Goal: Transaction & Acquisition: Book appointment/travel/reservation

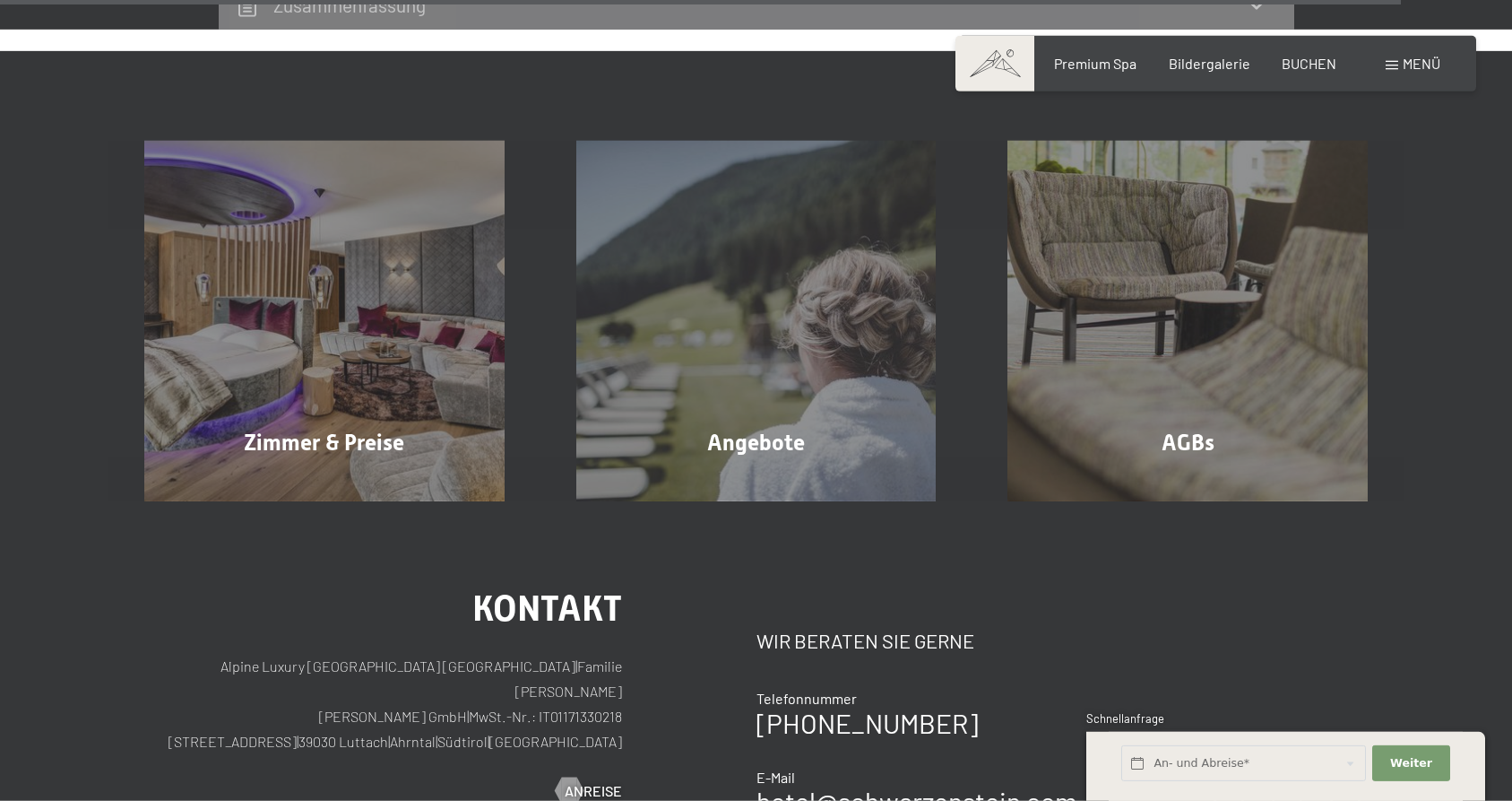
scroll to position [5664, 0]
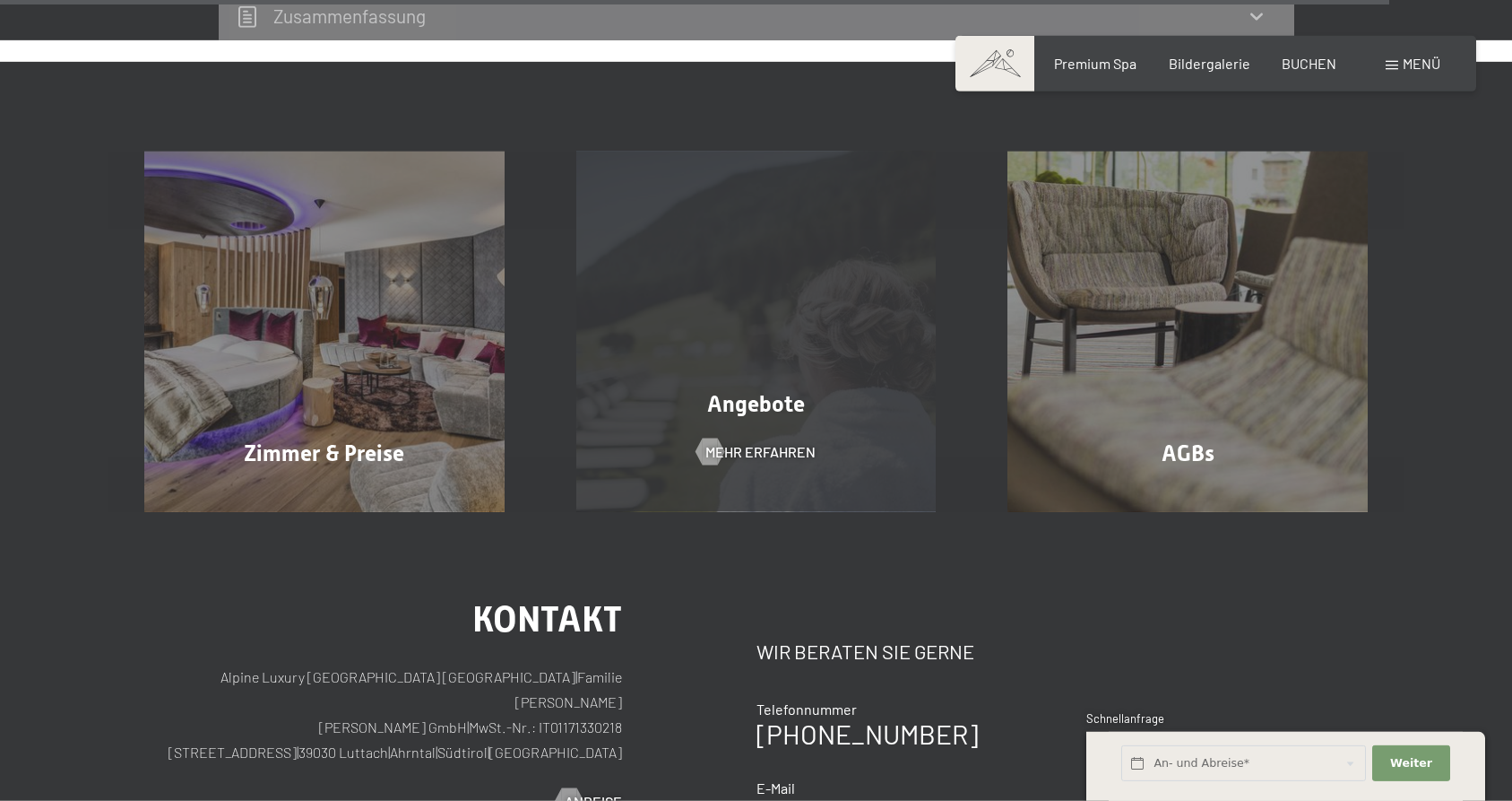
click at [738, 382] on div "Angebote Mehr erfahren" at bounding box center [756, 332] width 432 height 360
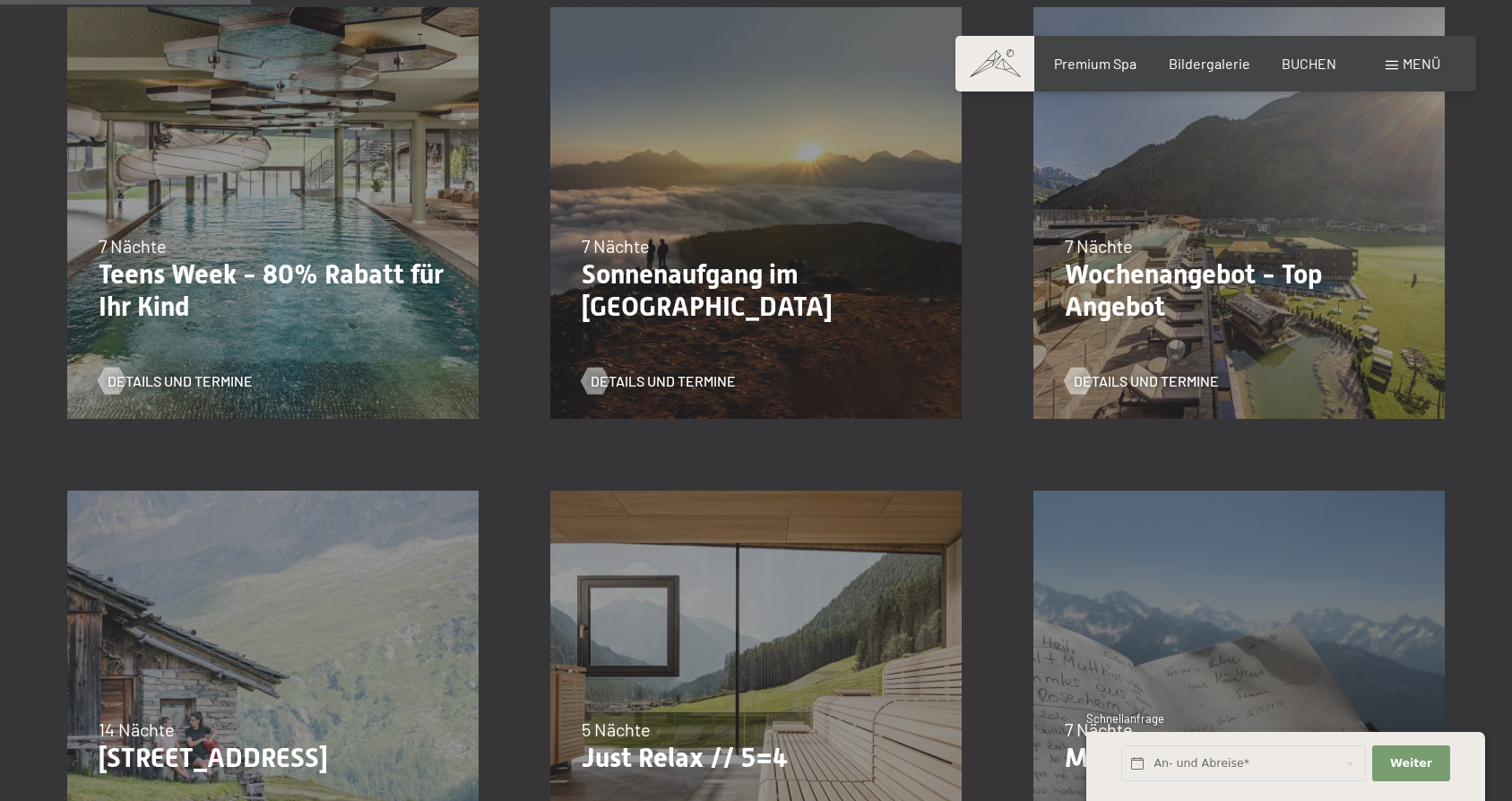
scroll to position [574, 0]
click at [1207, 381] on span "Details und Termine" at bounding box center [1163, 379] width 145 height 20
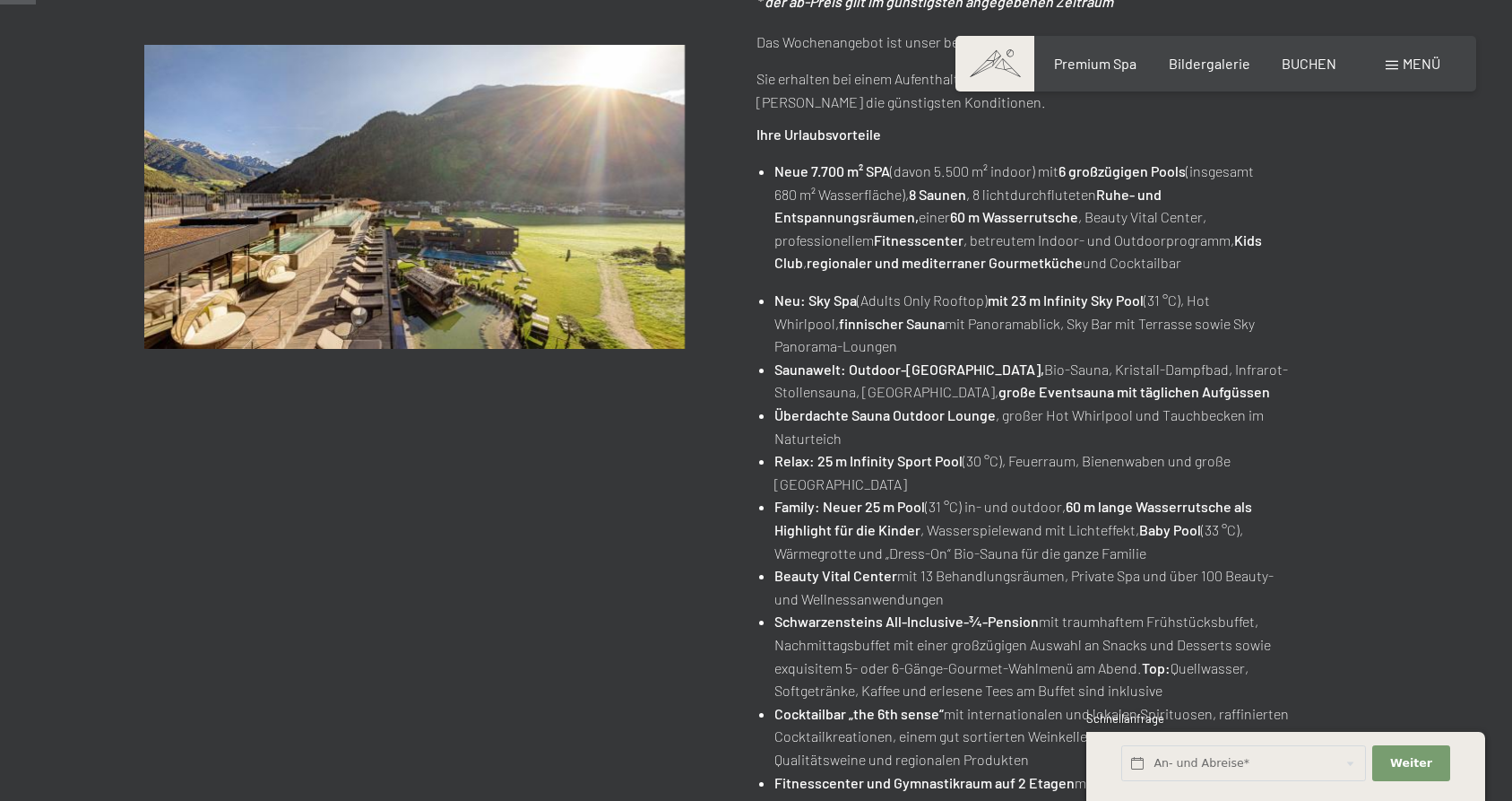
scroll to position [520, 0]
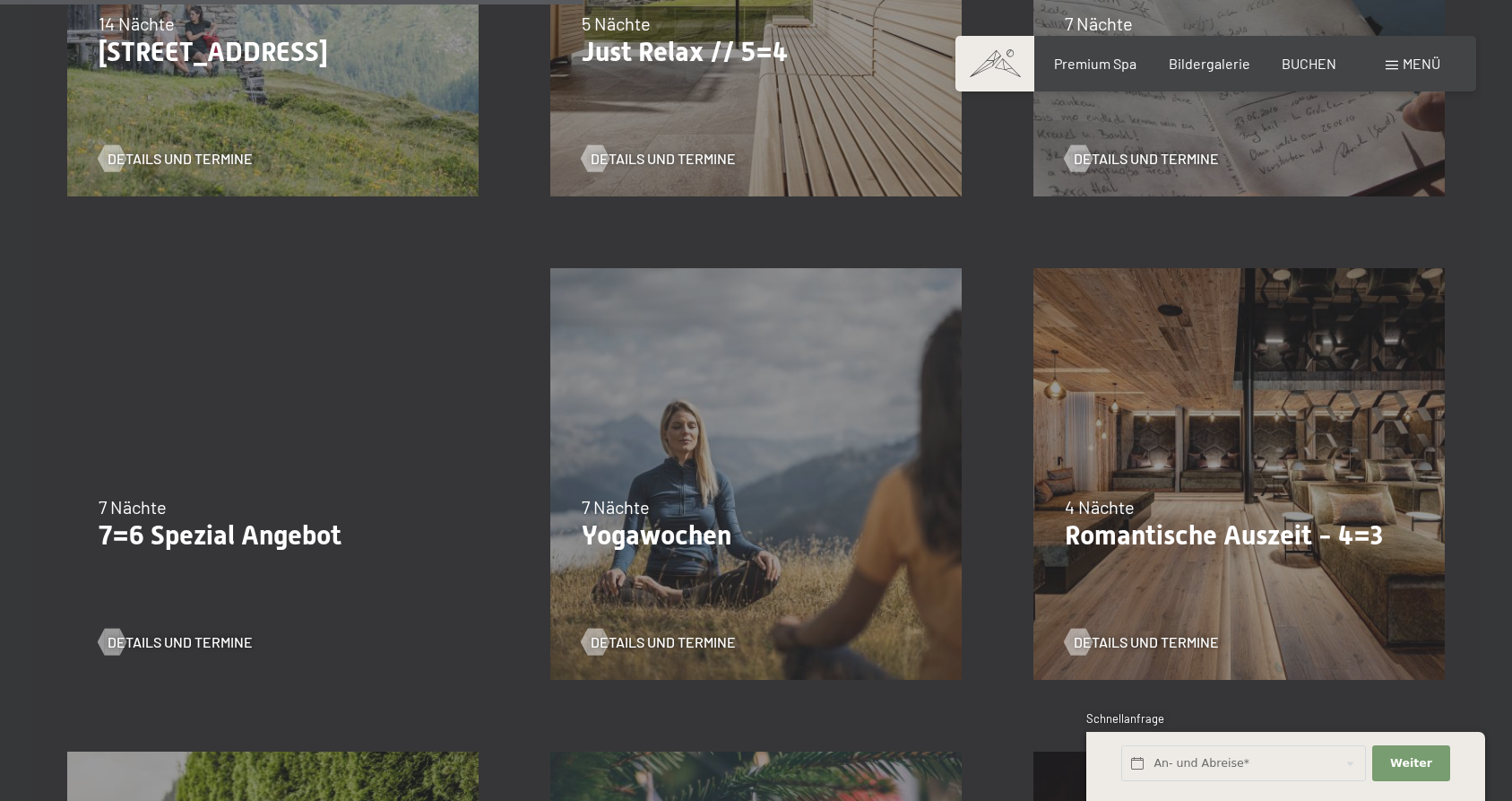
scroll to position [1245, 0]
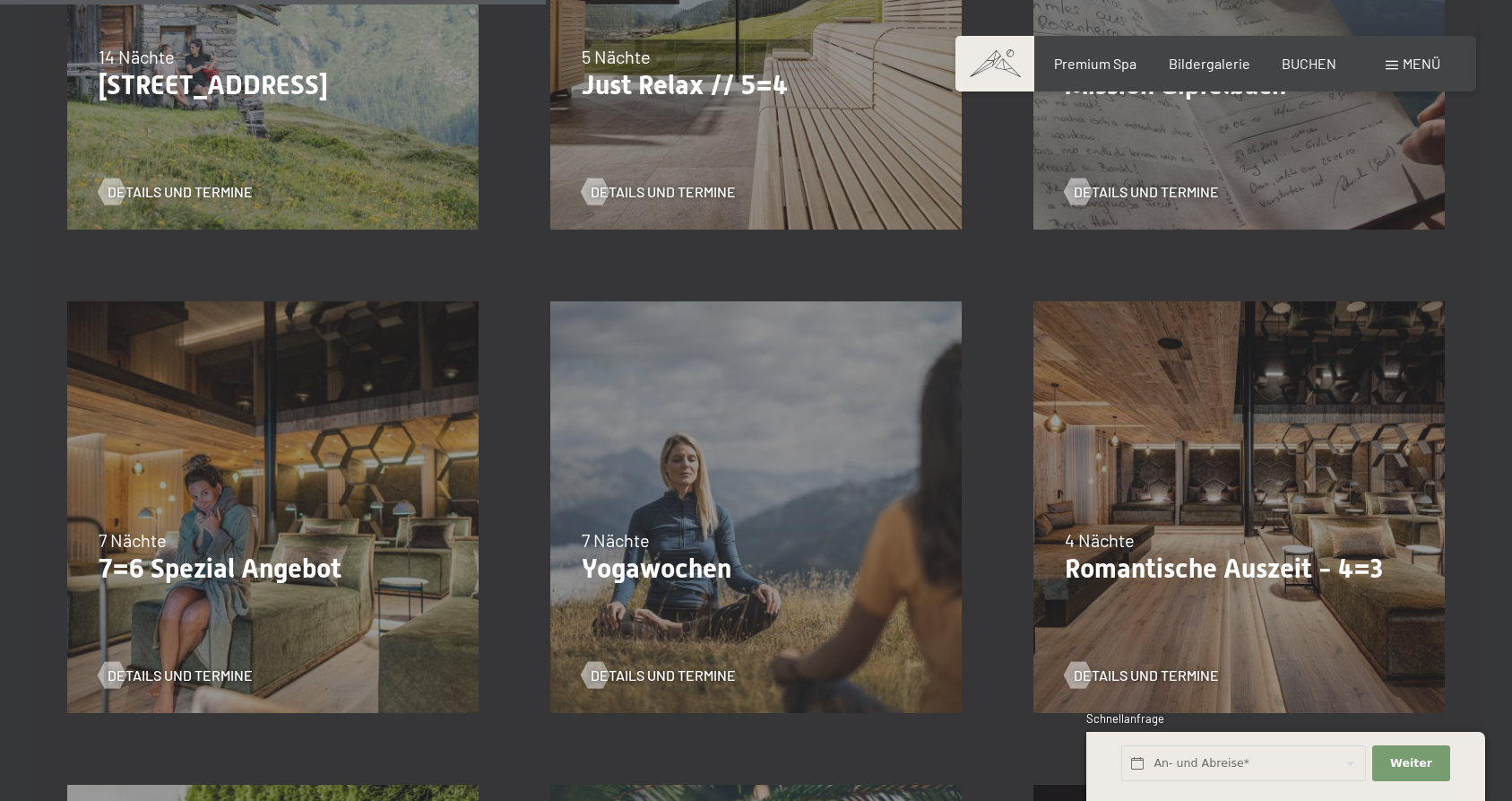
click at [282, 559] on p "7=6 Spezial Angebot" at bounding box center [272, 569] width 349 height 32
click at [204, 671] on span "Details und Termine" at bounding box center [197, 676] width 145 height 20
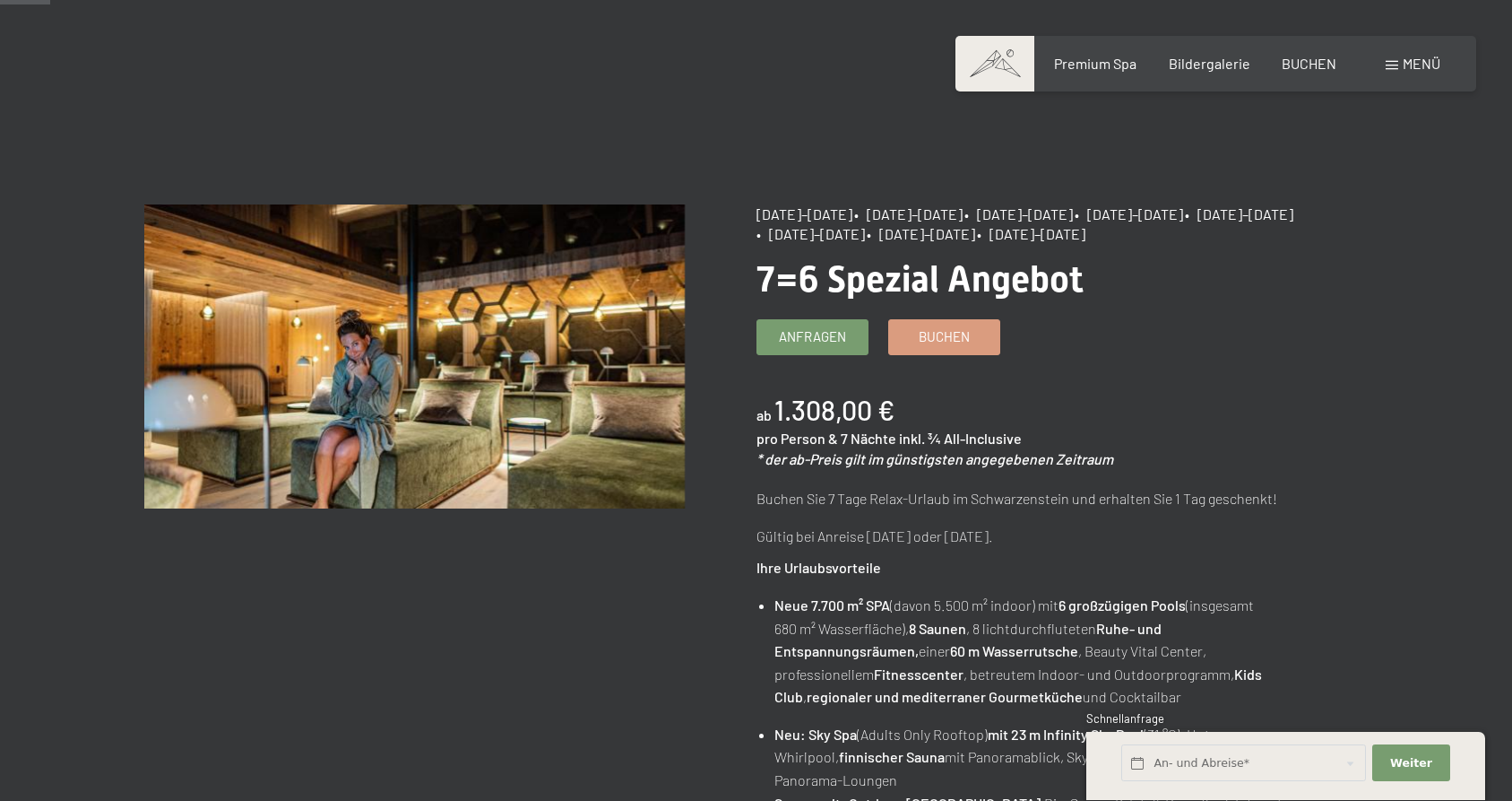
scroll to position [59, 0]
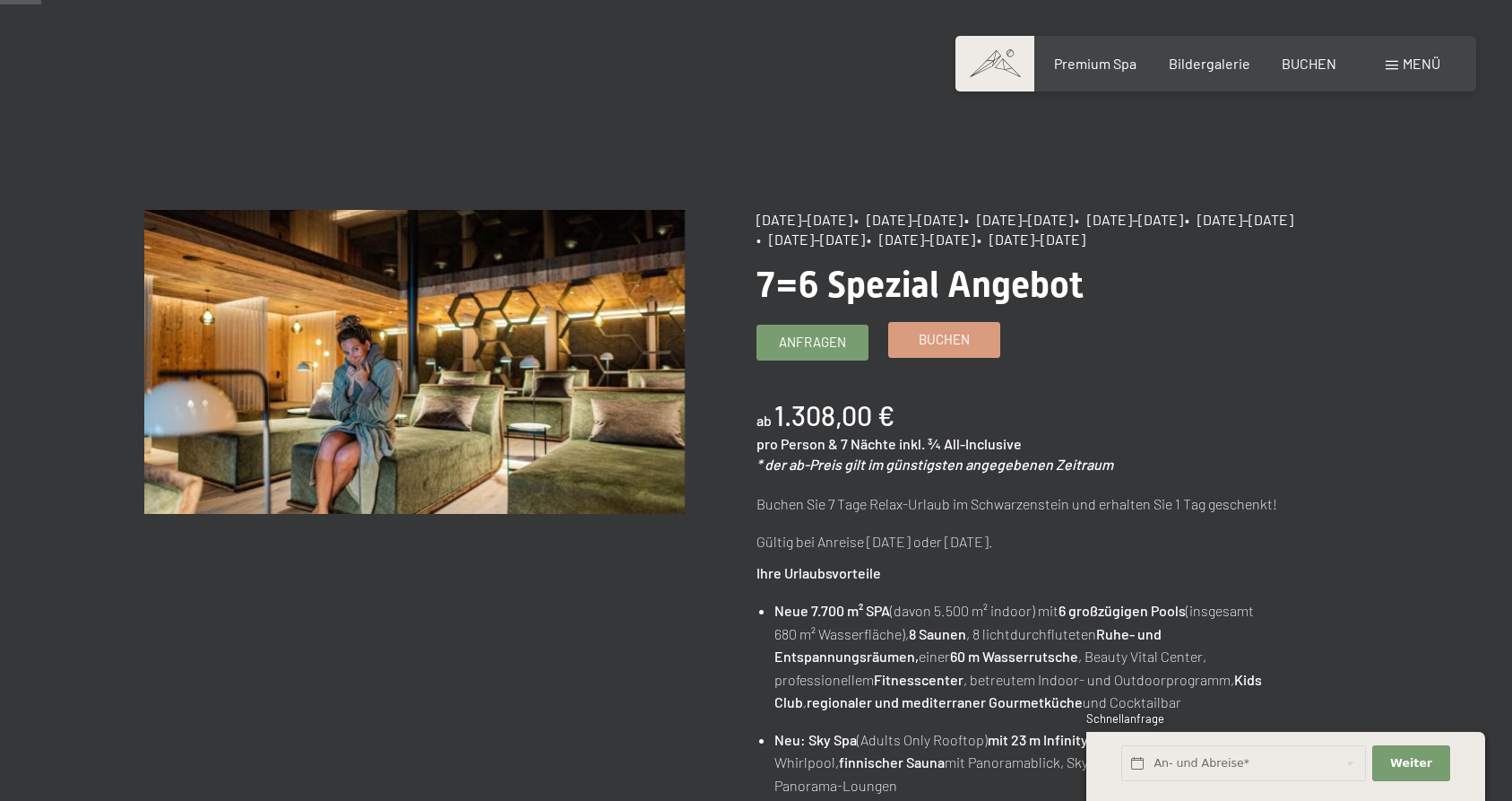
click at [938, 347] on span "Buchen" at bounding box center [944, 339] width 51 height 19
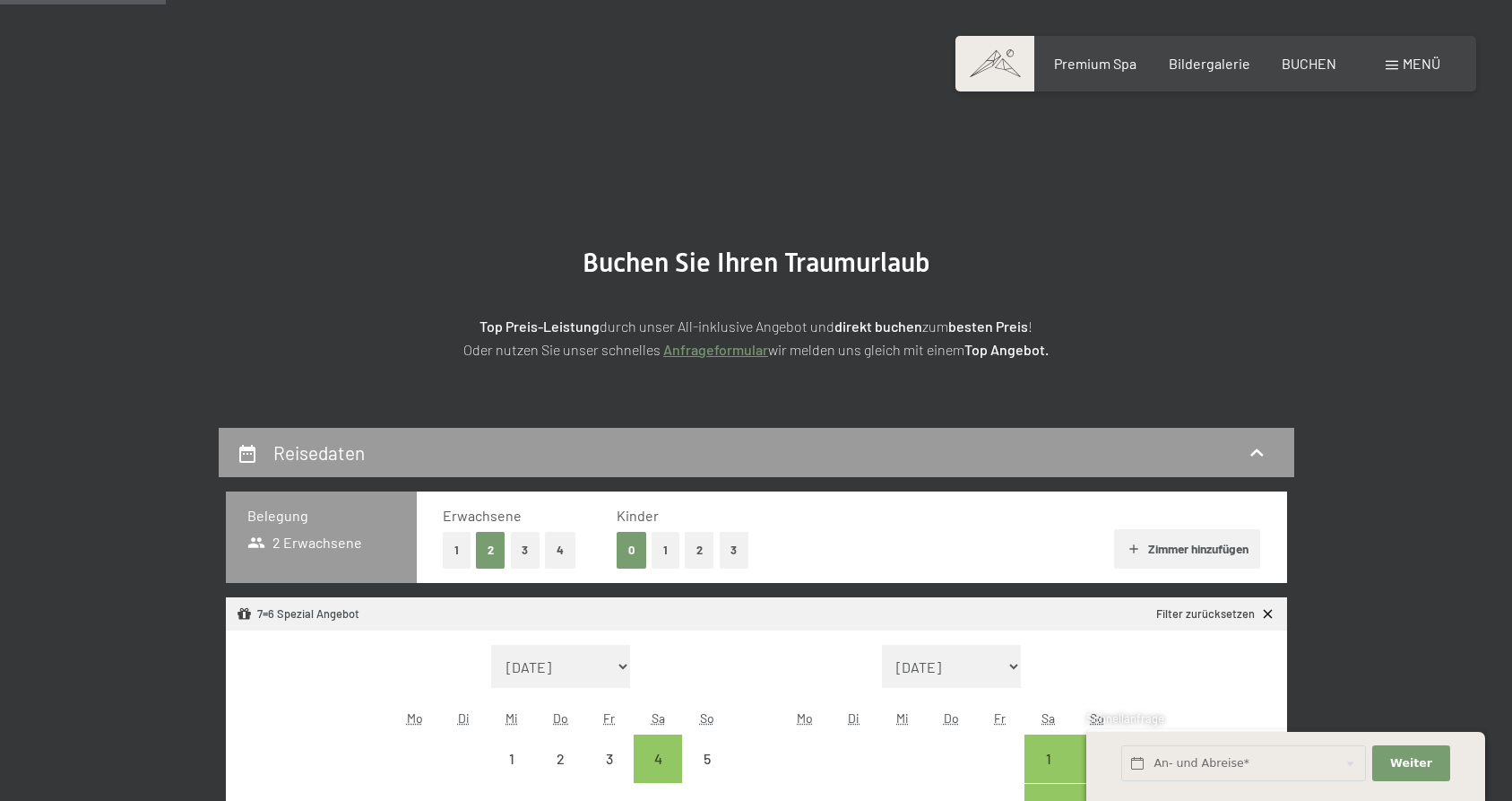
select select "[DATE]"
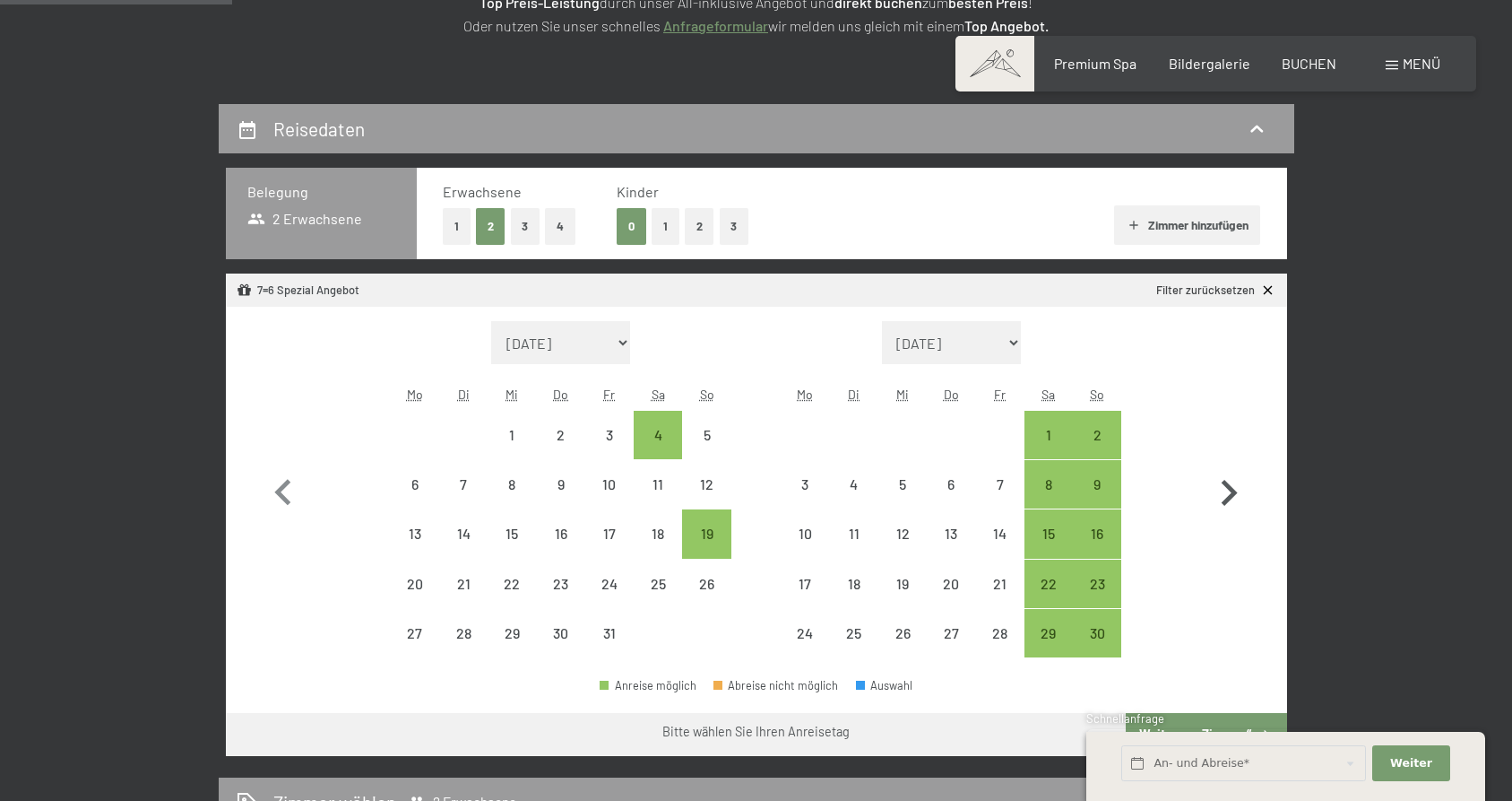
click at [1236, 492] on icon "button" at bounding box center [1230, 493] width 16 height 26
select select "[DATE]"
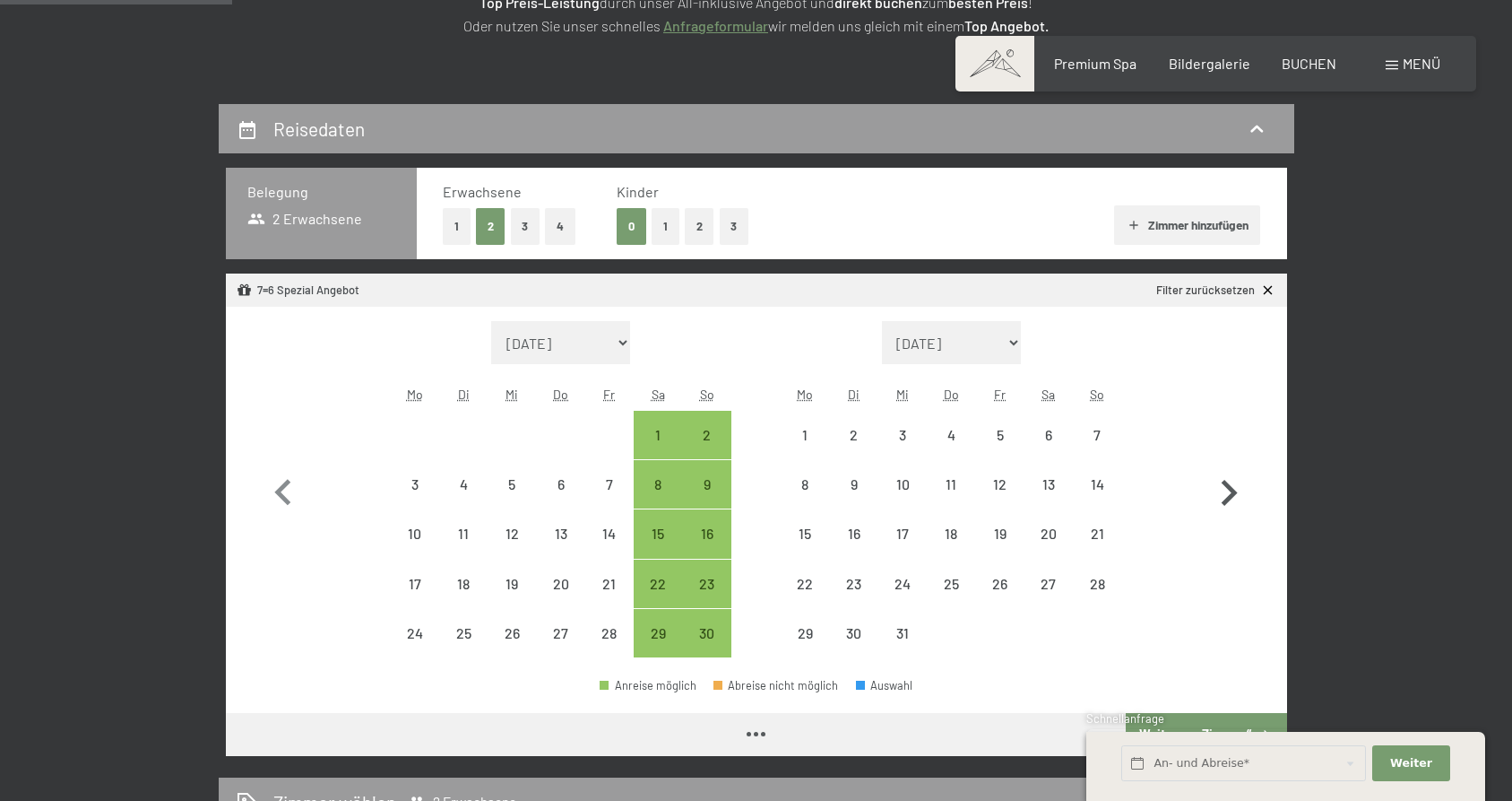
select select "[DATE]"
click at [709, 631] on div "30" at bounding box center [706, 649] width 45 height 45
select select "[DATE]"
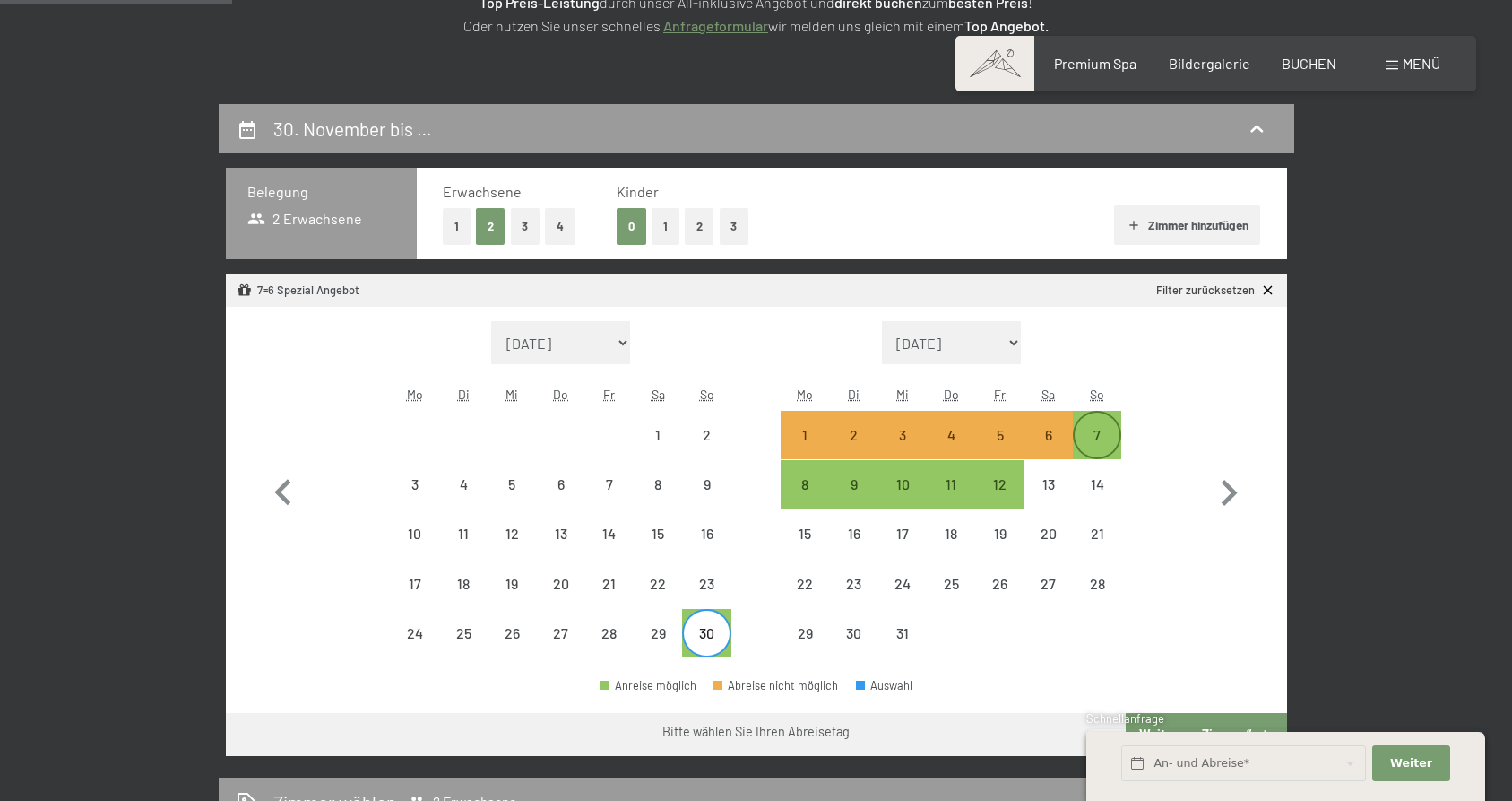
click at [1089, 432] on div "7" at bounding box center [1097, 451] width 45 height 45
select select "[DATE]"
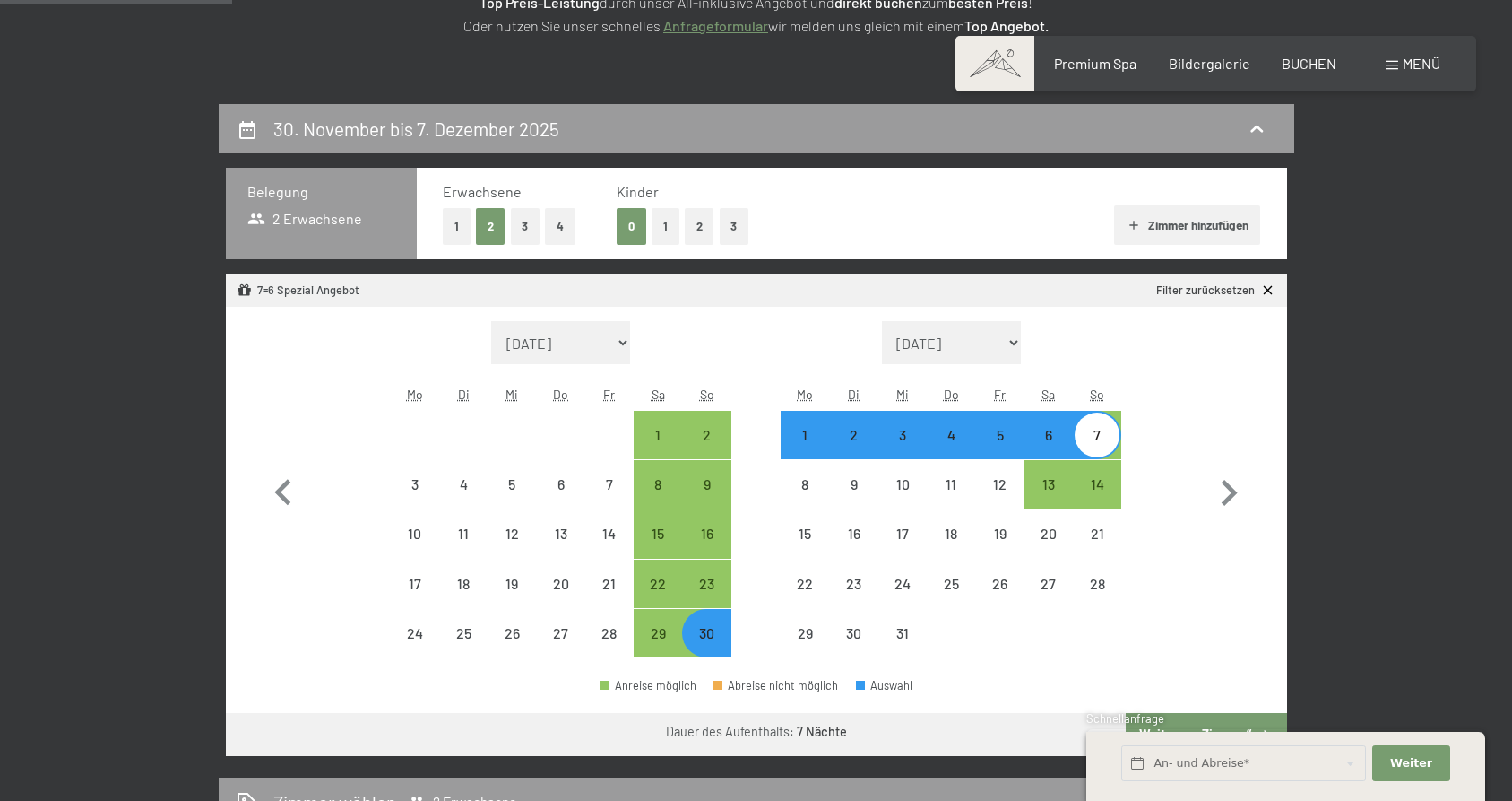
select select "[DATE]"
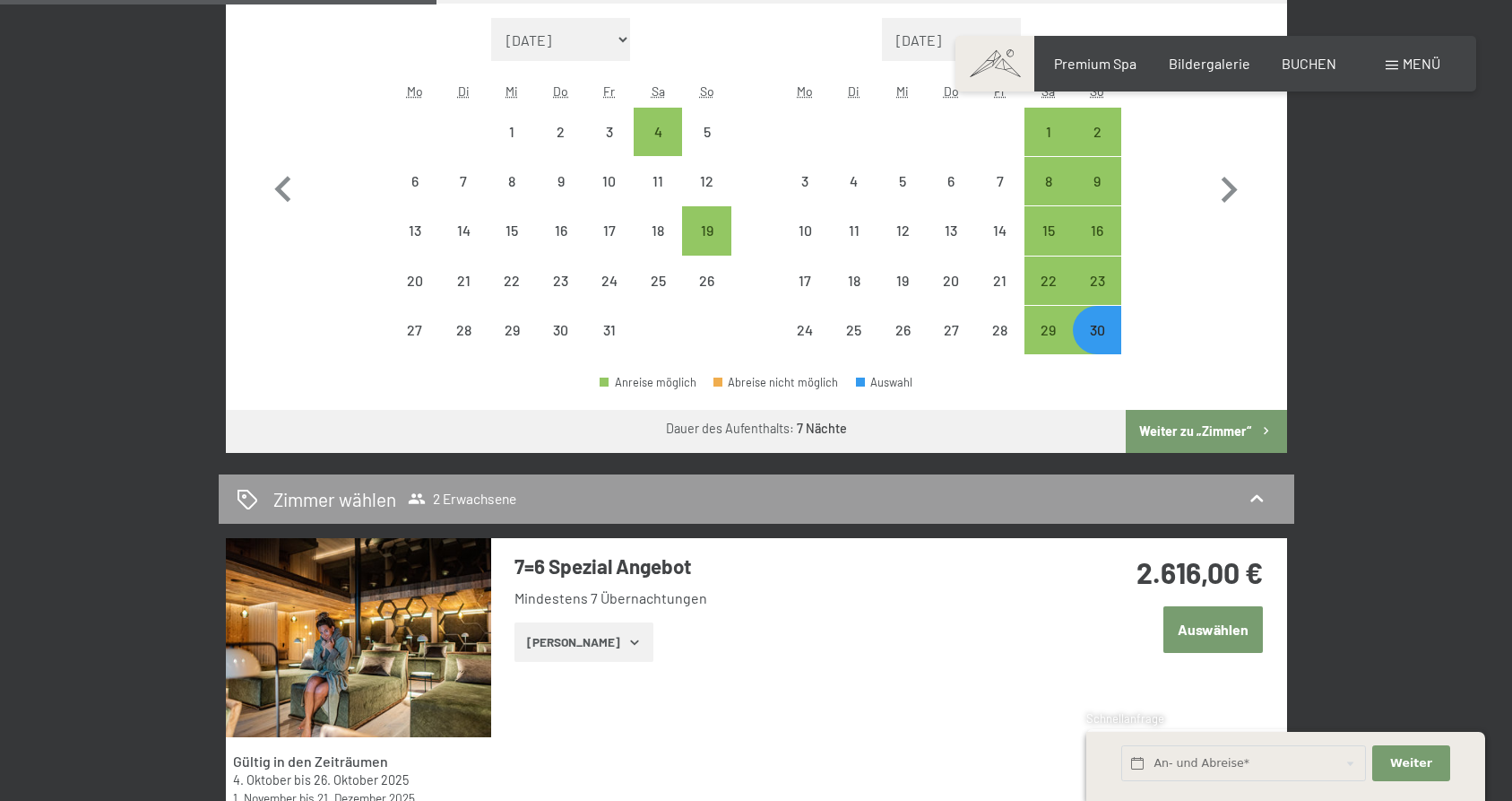
scroll to position [640, 0]
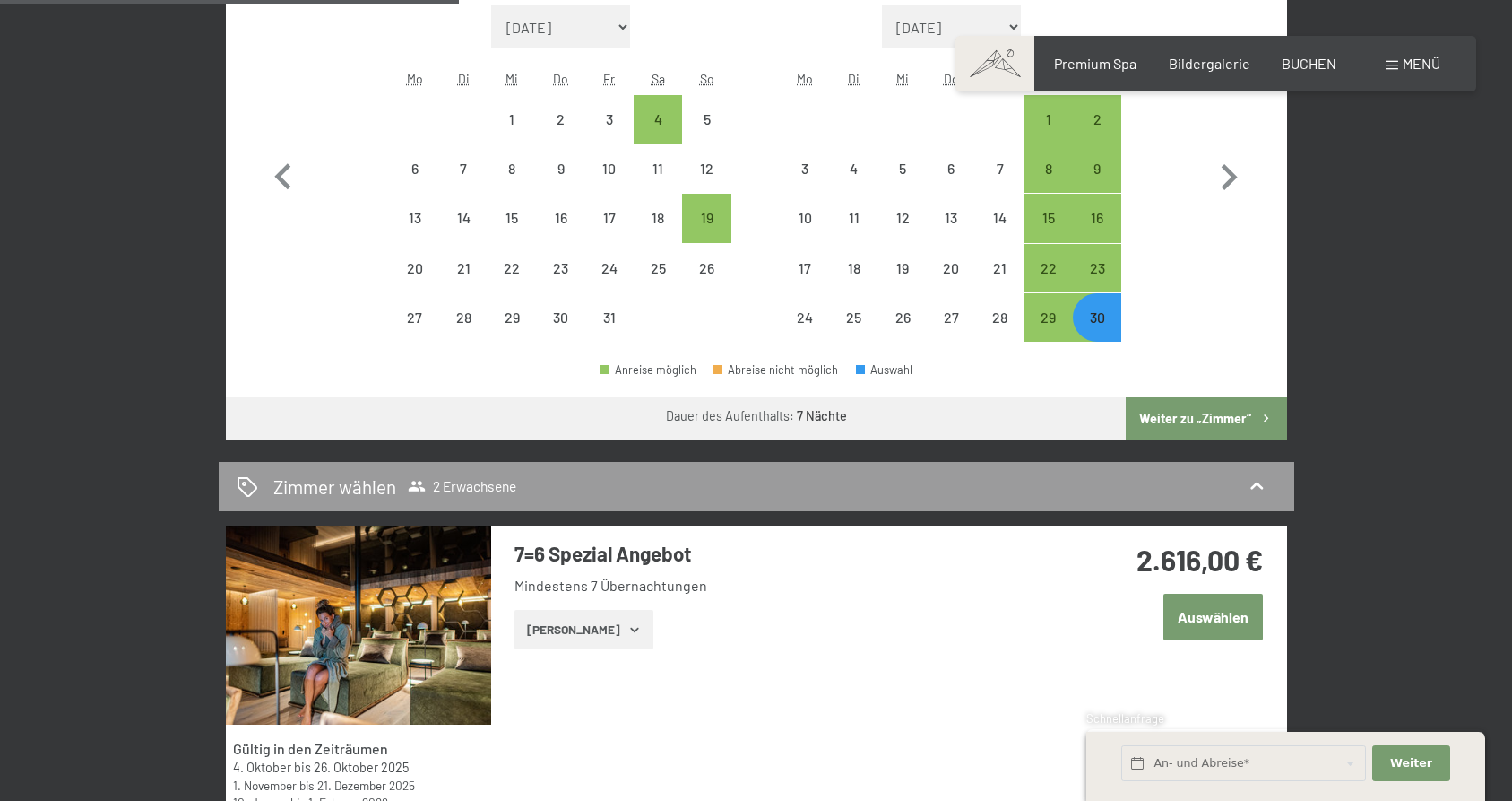
click at [1201, 413] on button "Weiter zu „Zimmer“" at bounding box center [1206, 419] width 160 height 43
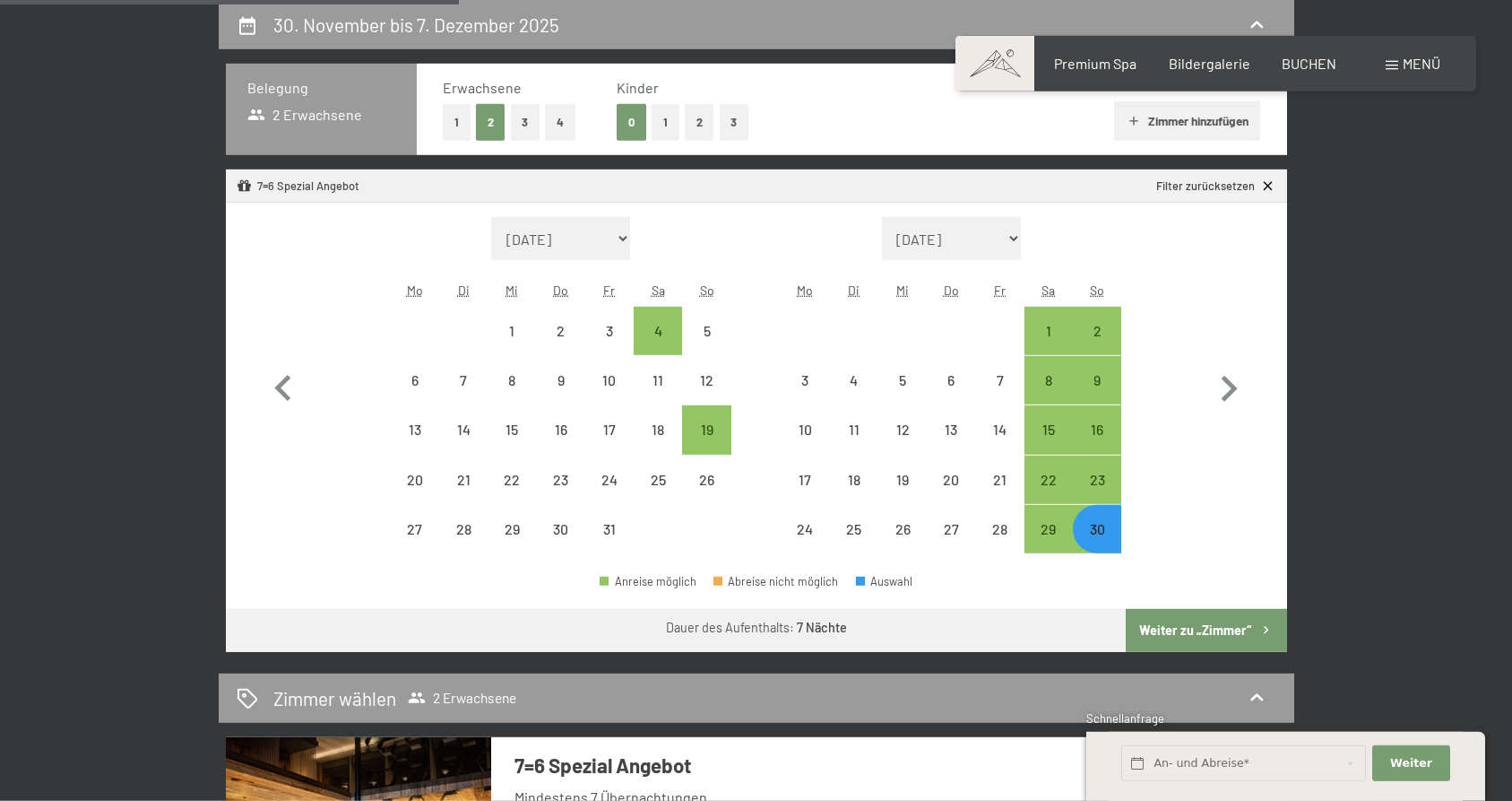
select select "[DATE]"
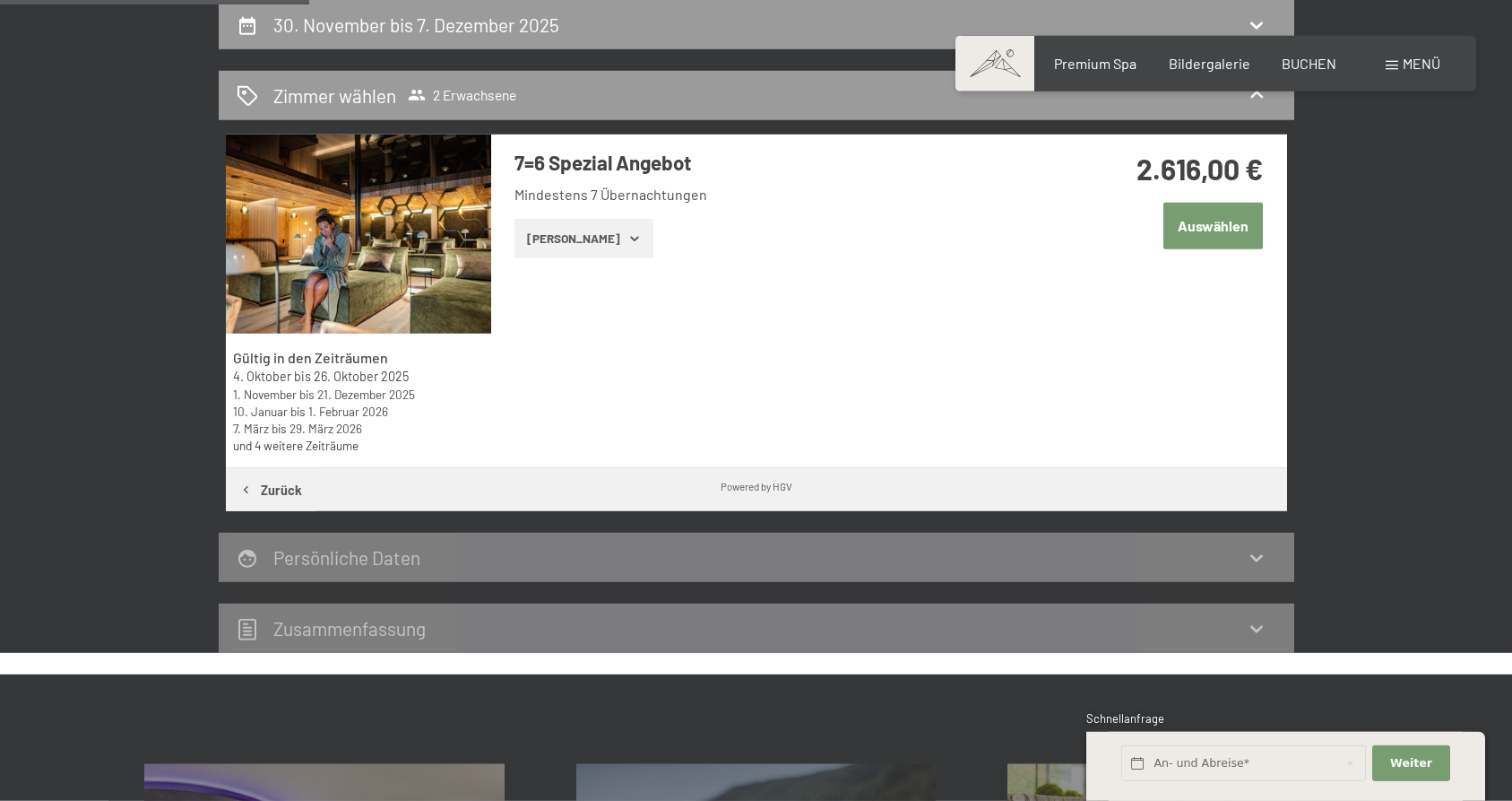
click at [578, 230] on button "[PERSON_NAME]" at bounding box center [584, 239] width 139 height 40
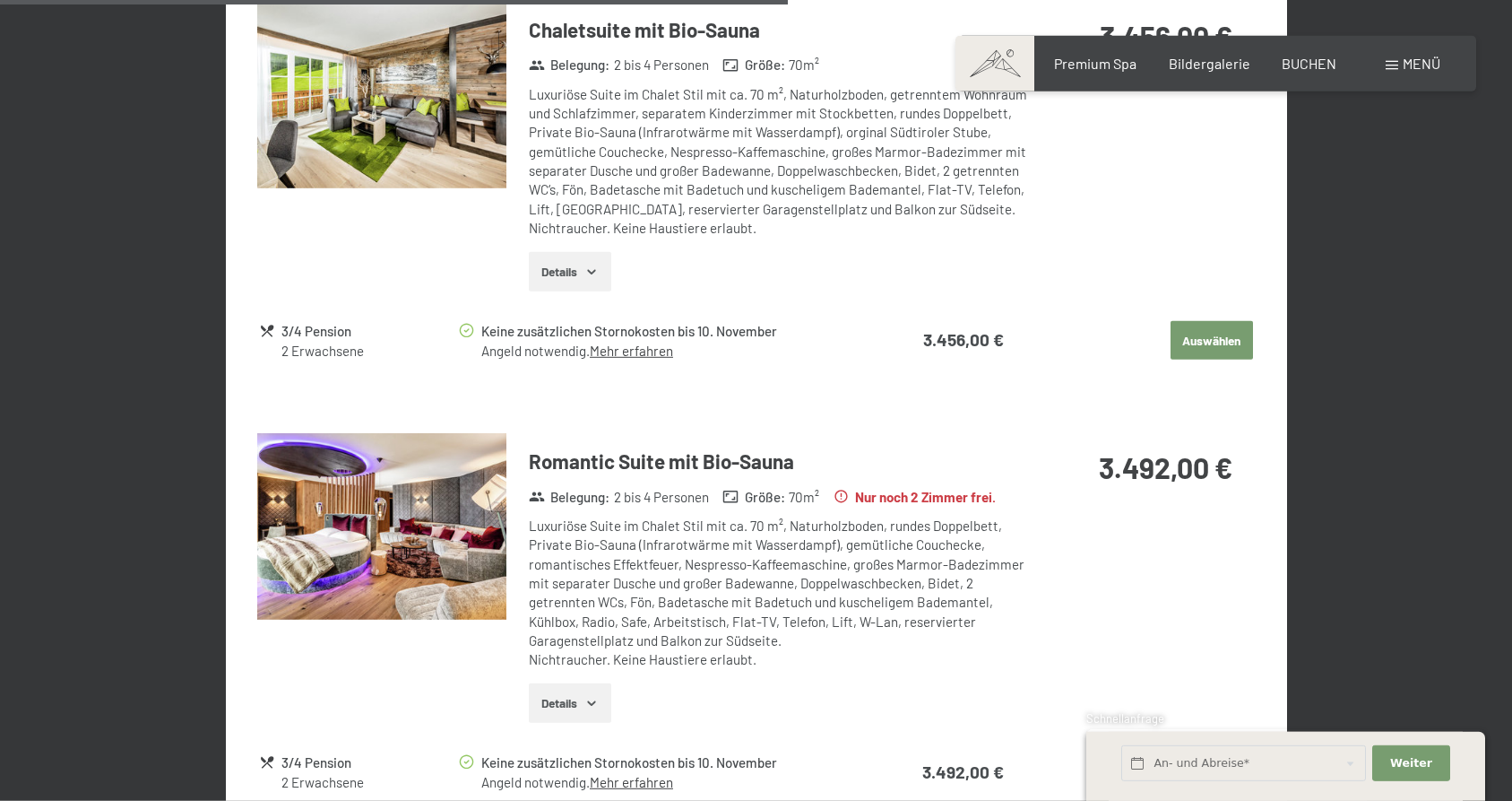
scroll to position [2712, 0]
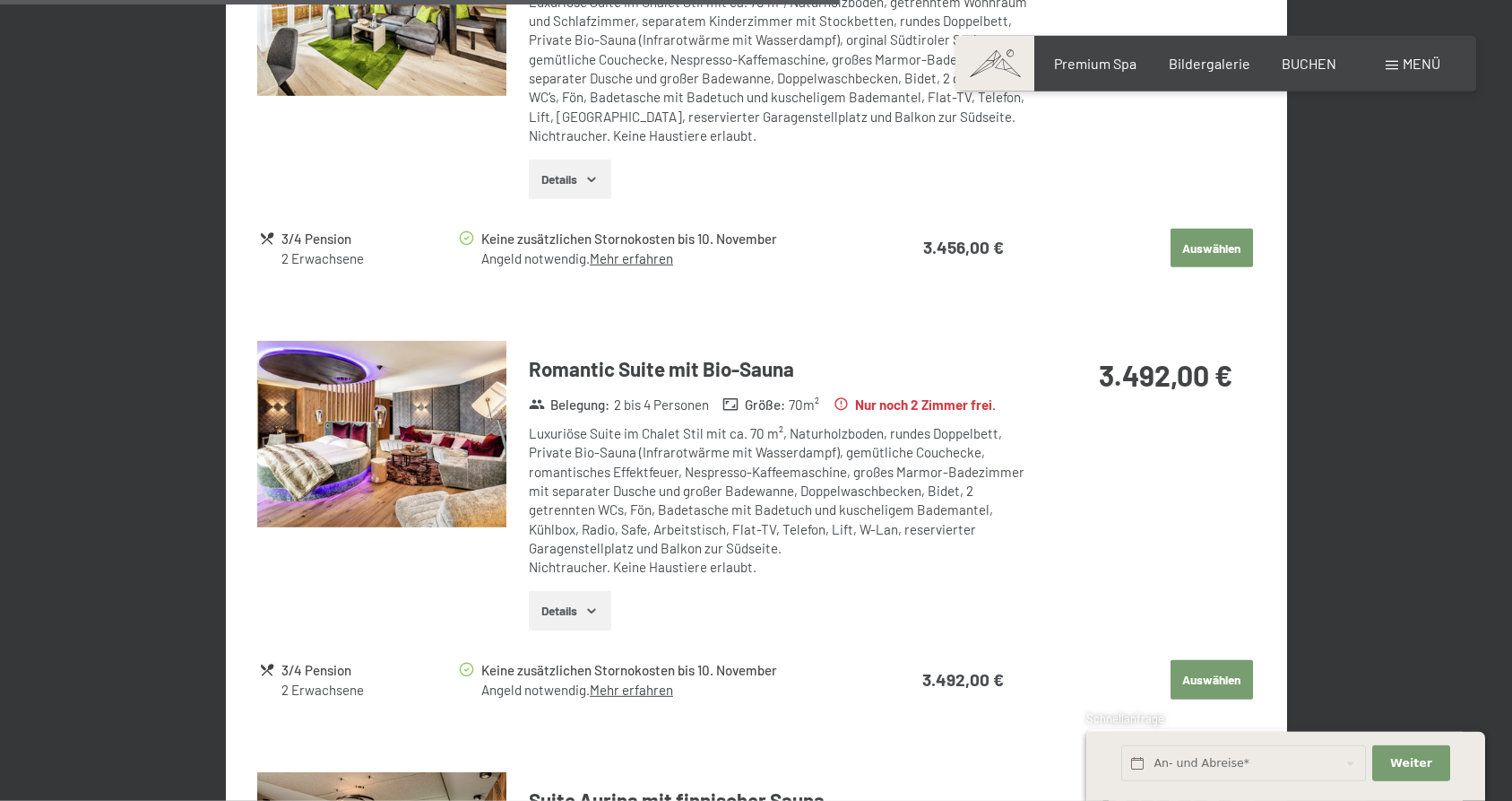
click at [425, 387] on img at bounding box center [382, 434] width 249 height 187
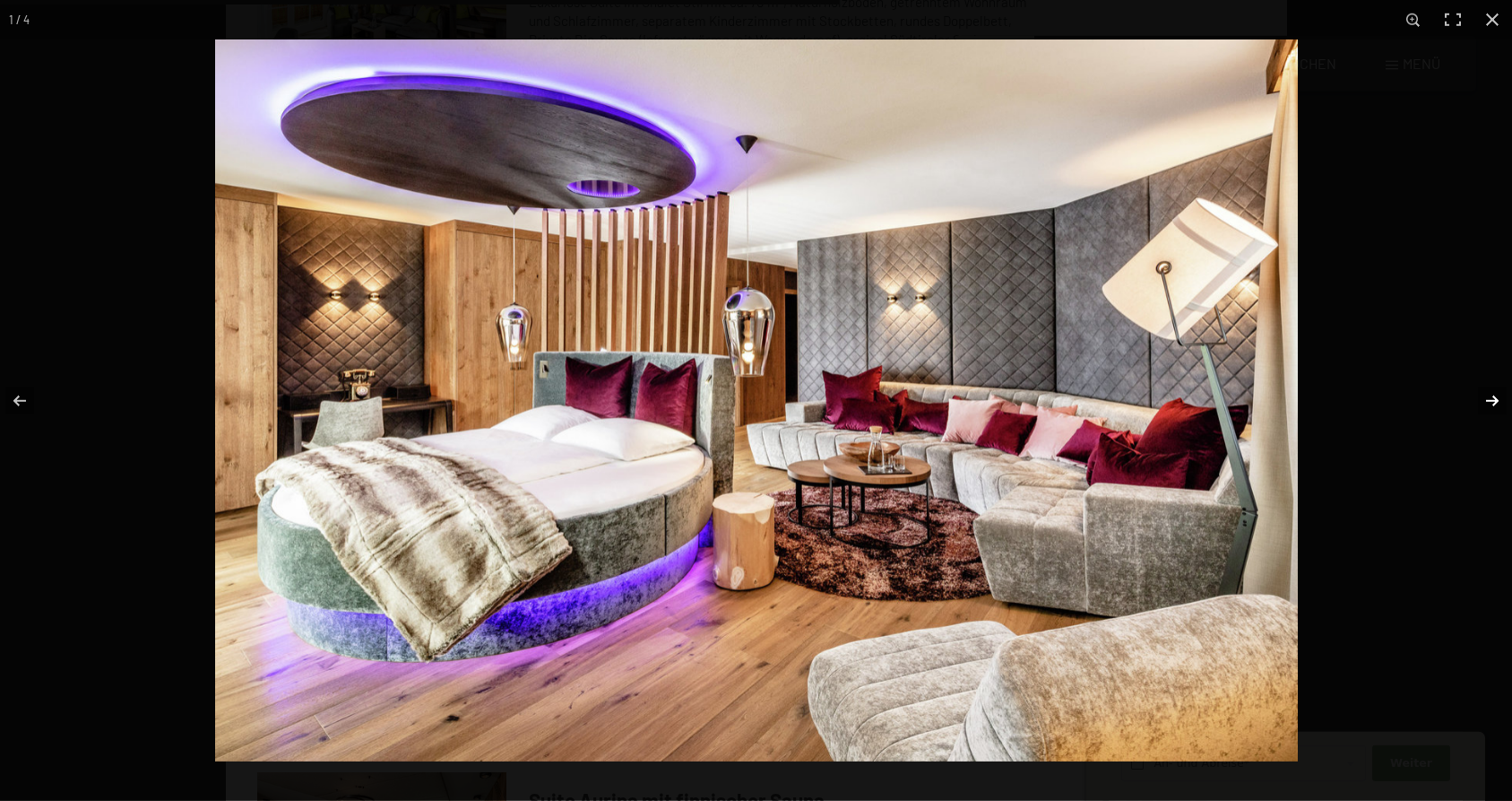
click at [1492, 401] on button "button" at bounding box center [1480, 401] width 63 height 90
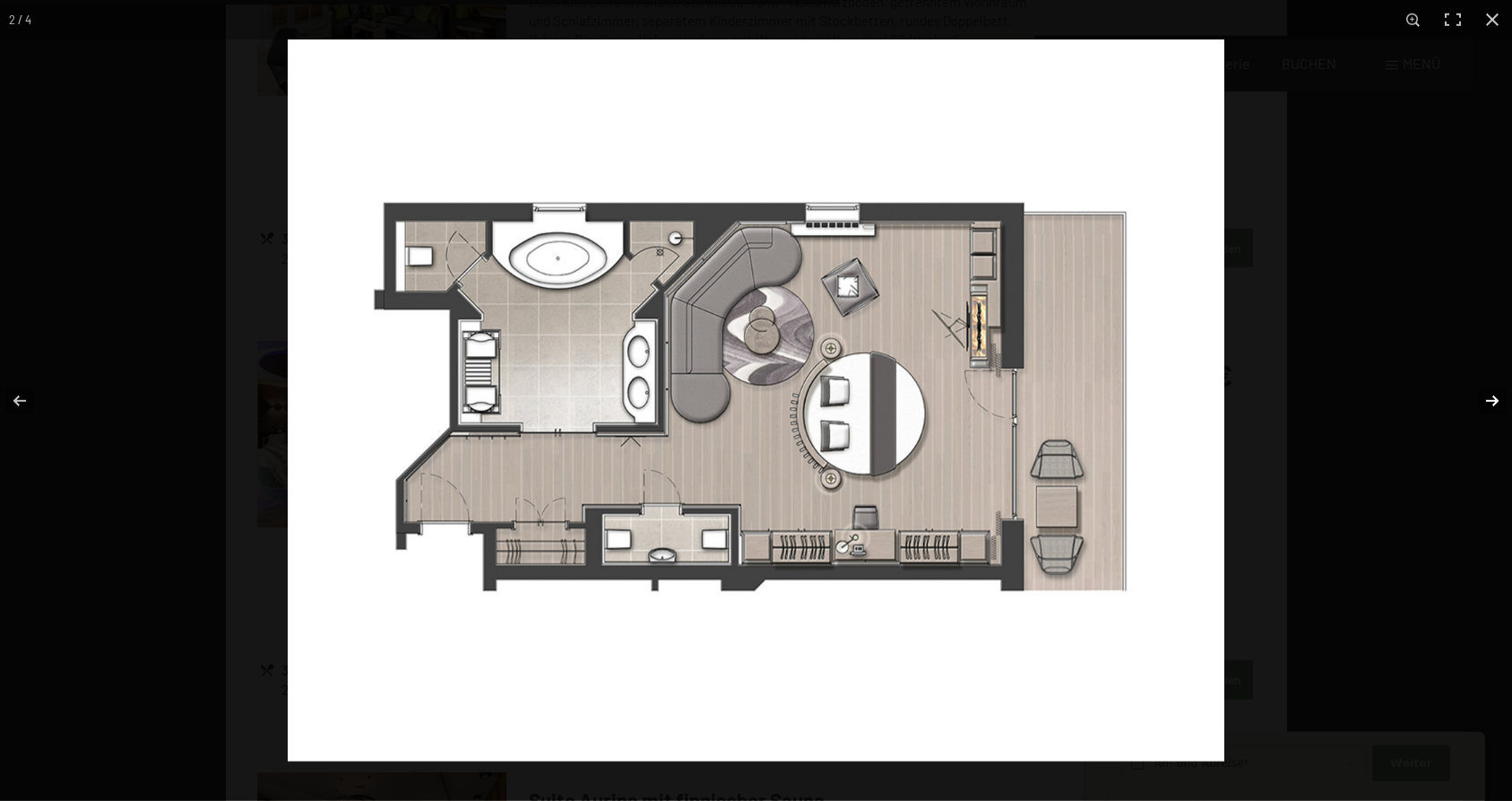
click at [1492, 401] on button "button" at bounding box center [1480, 401] width 63 height 90
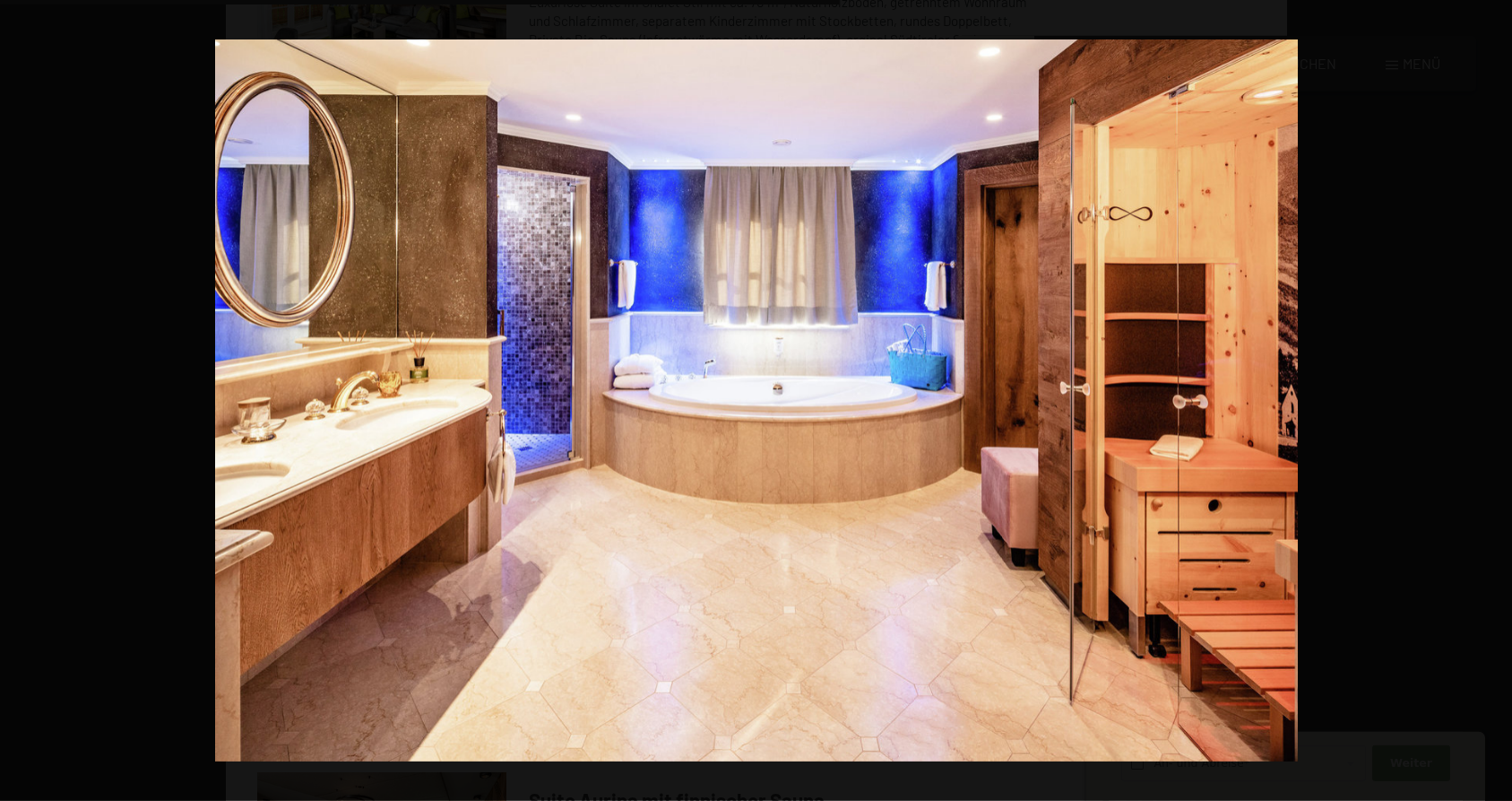
click at [1492, 401] on button "button" at bounding box center [1480, 401] width 63 height 90
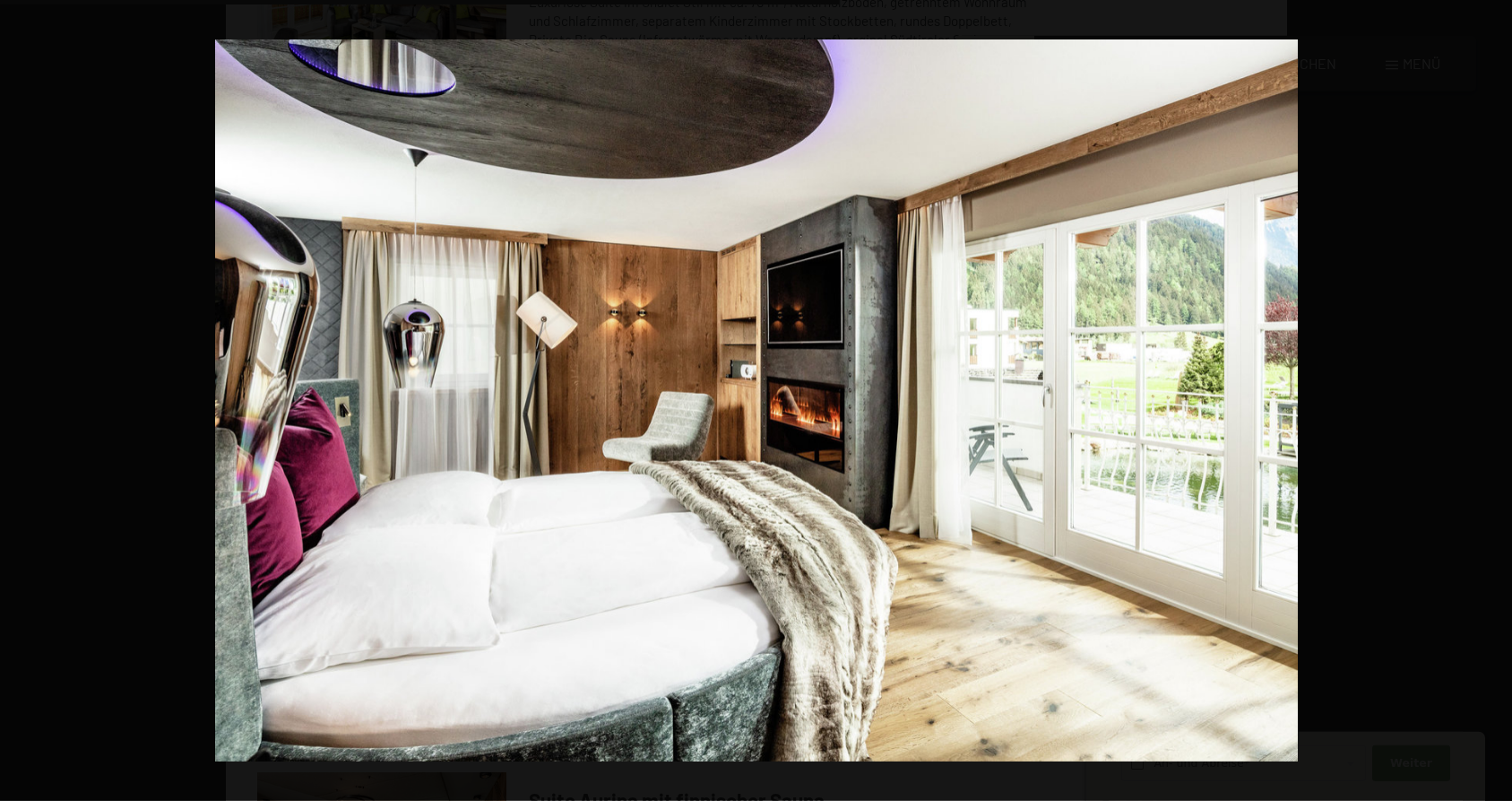
click at [1492, 401] on button "button" at bounding box center [1480, 401] width 63 height 90
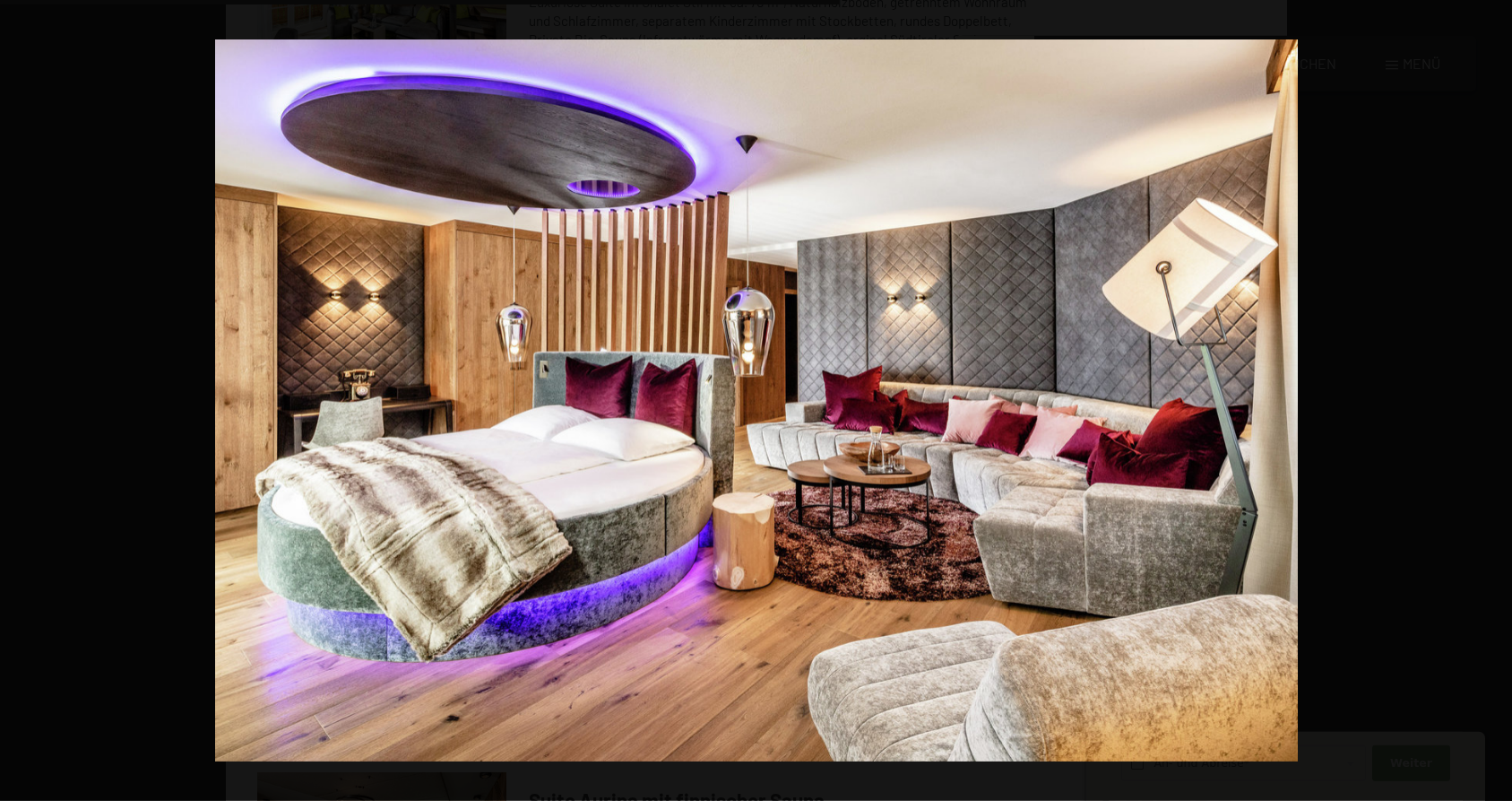
click at [1492, 401] on button "button" at bounding box center [1480, 401] width 63 height 90
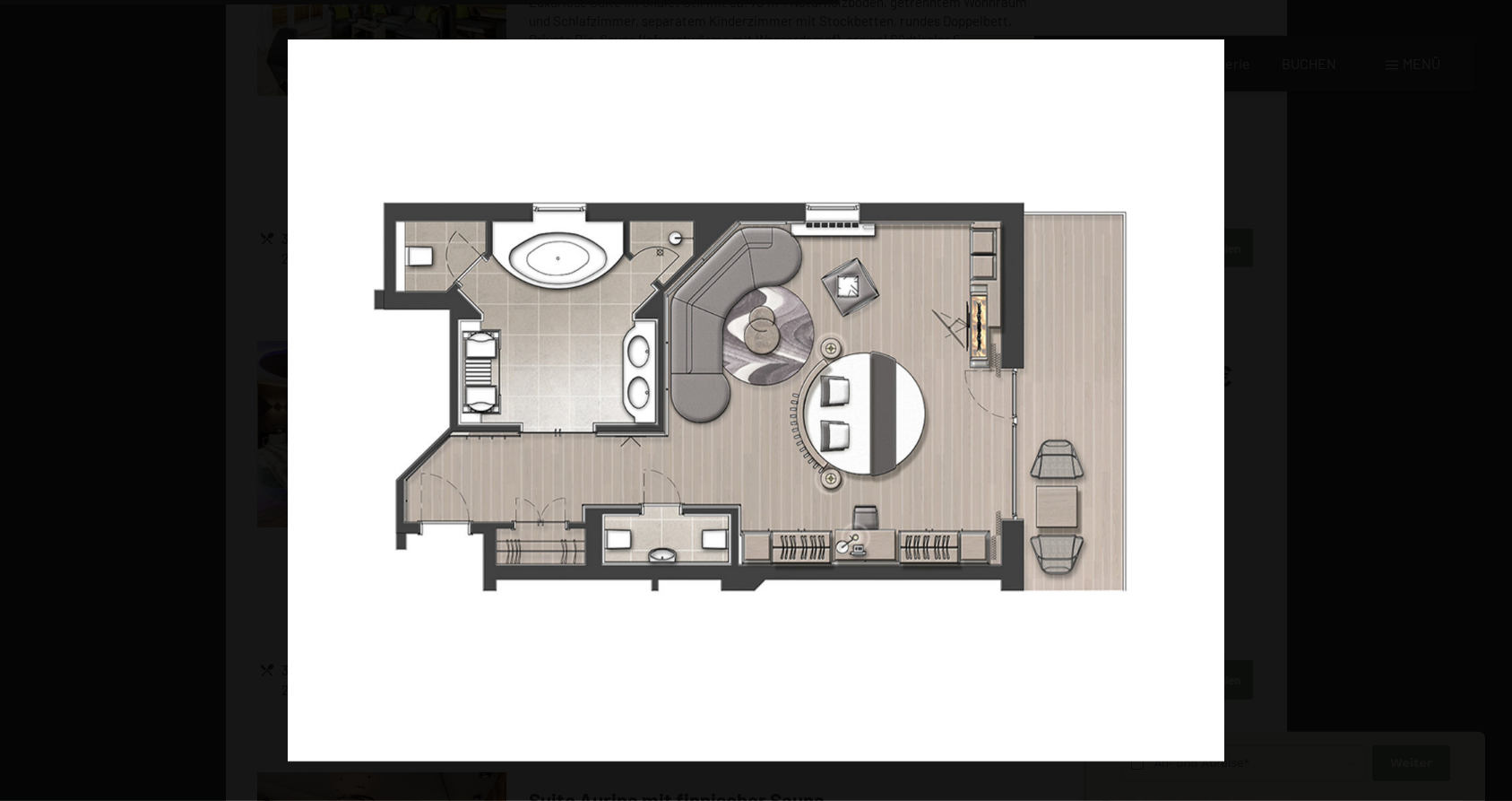
click at [1492, 401] on button "button" at bounding box center [1480, 401] width 63 height 90
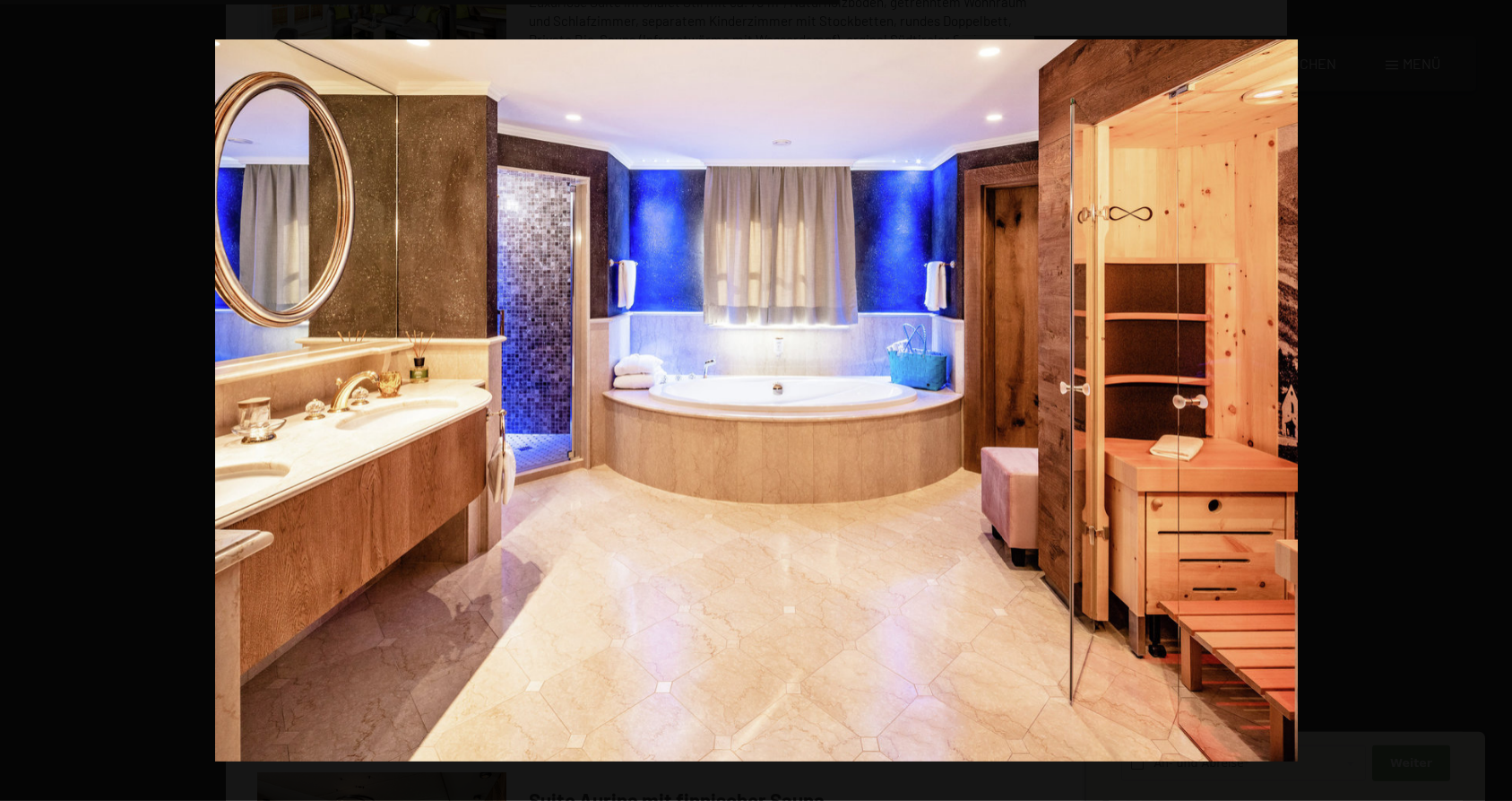
click at [1492, 401] on button "button" at bounding box center [1480, 401] width 63 height 90
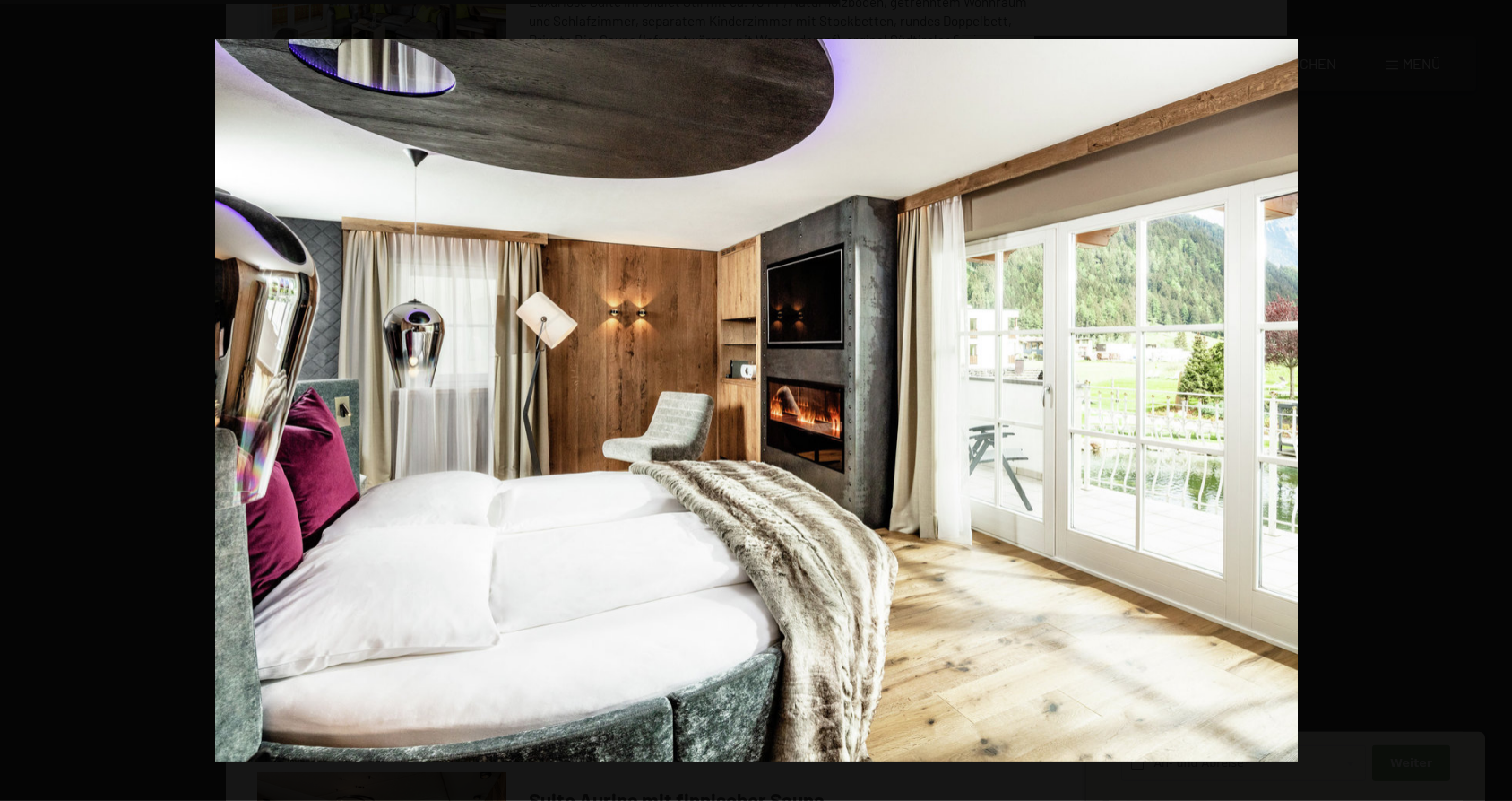
click at [1492, 401] on button "button" at bounding box center [1480, 401] width 63 height 90
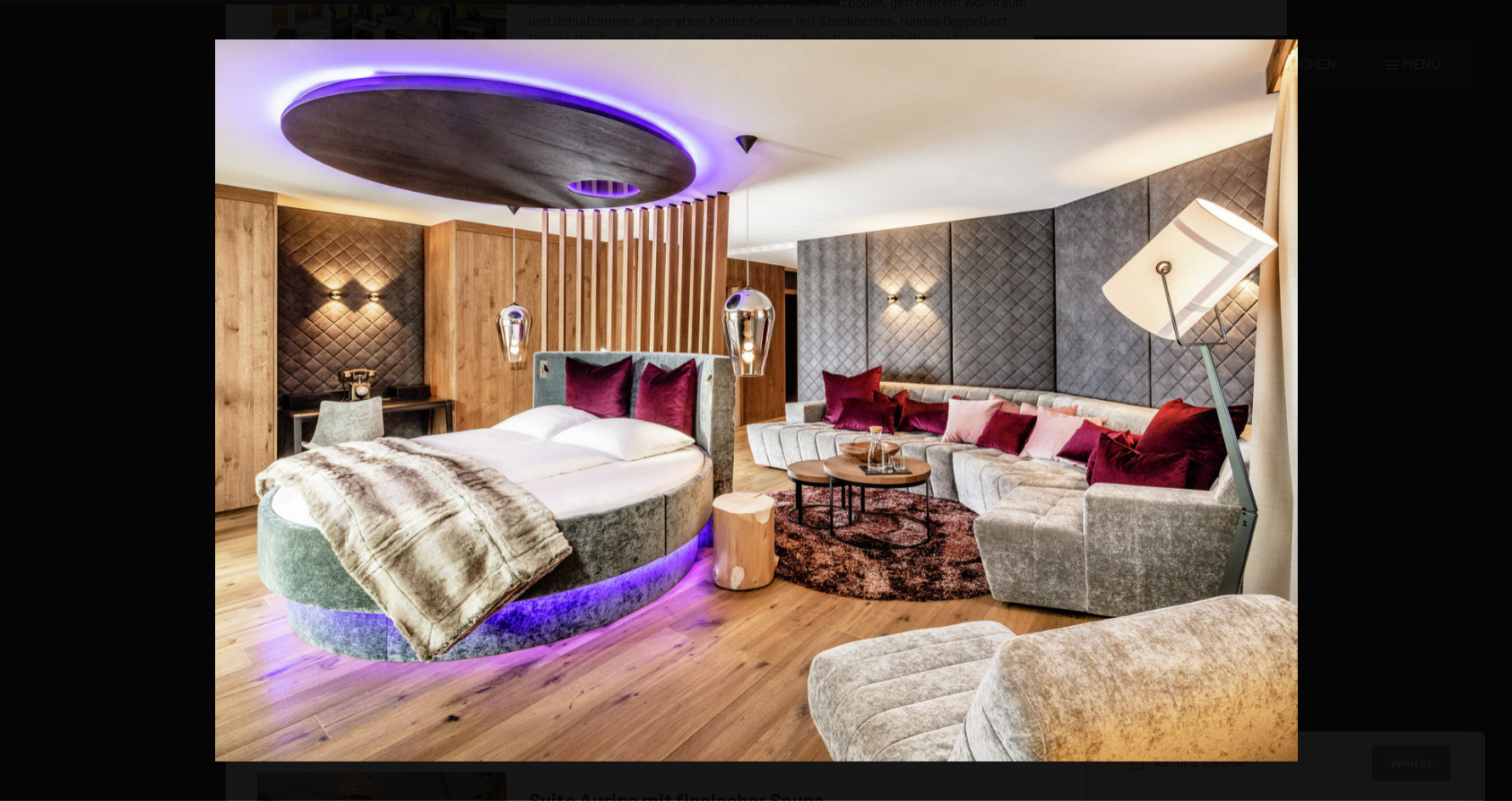
click at [1492, 401] on button "button" at bounding box center [1480, 401] width 63 height 90
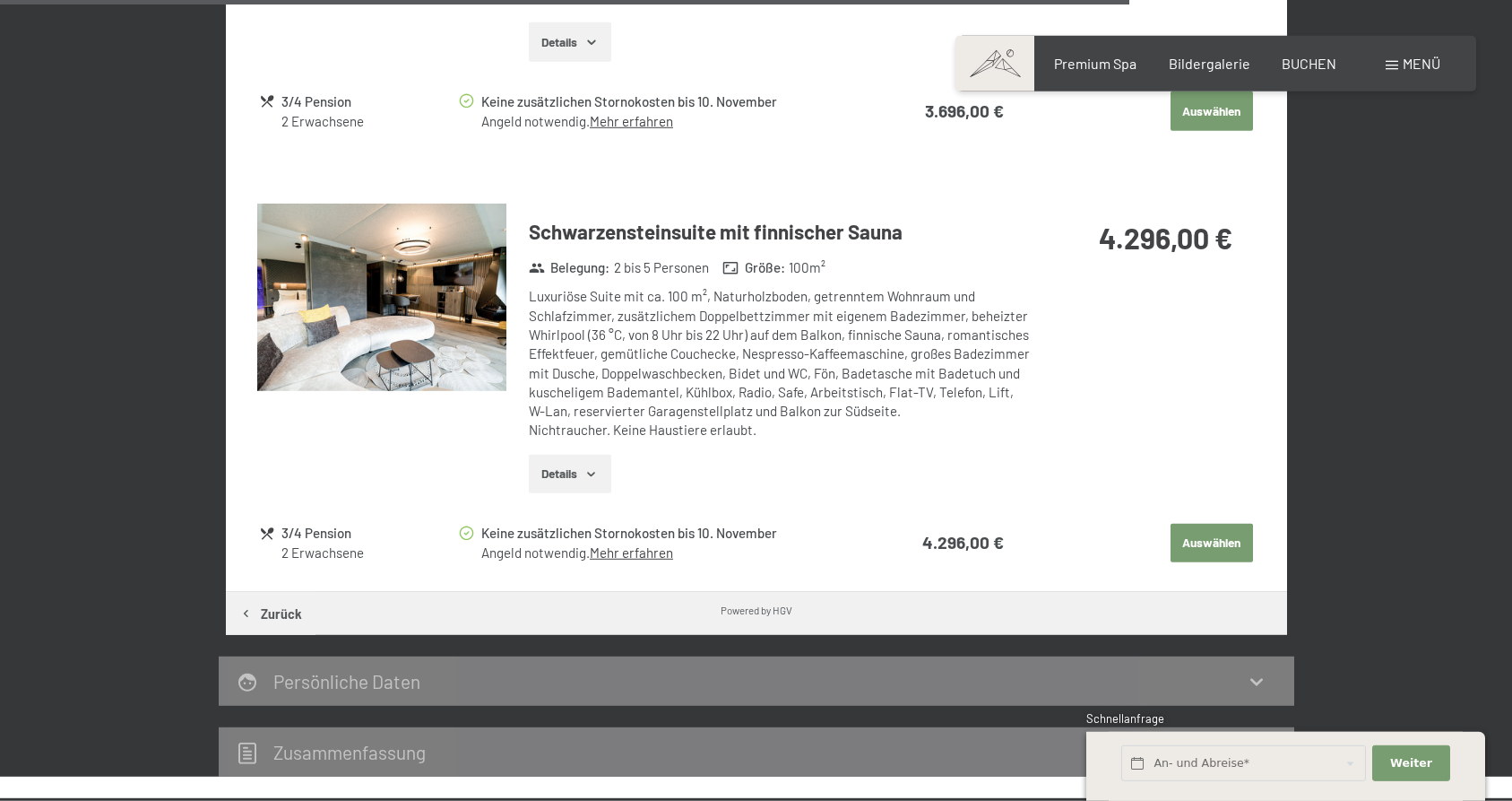
scroll to position [3695, 0]
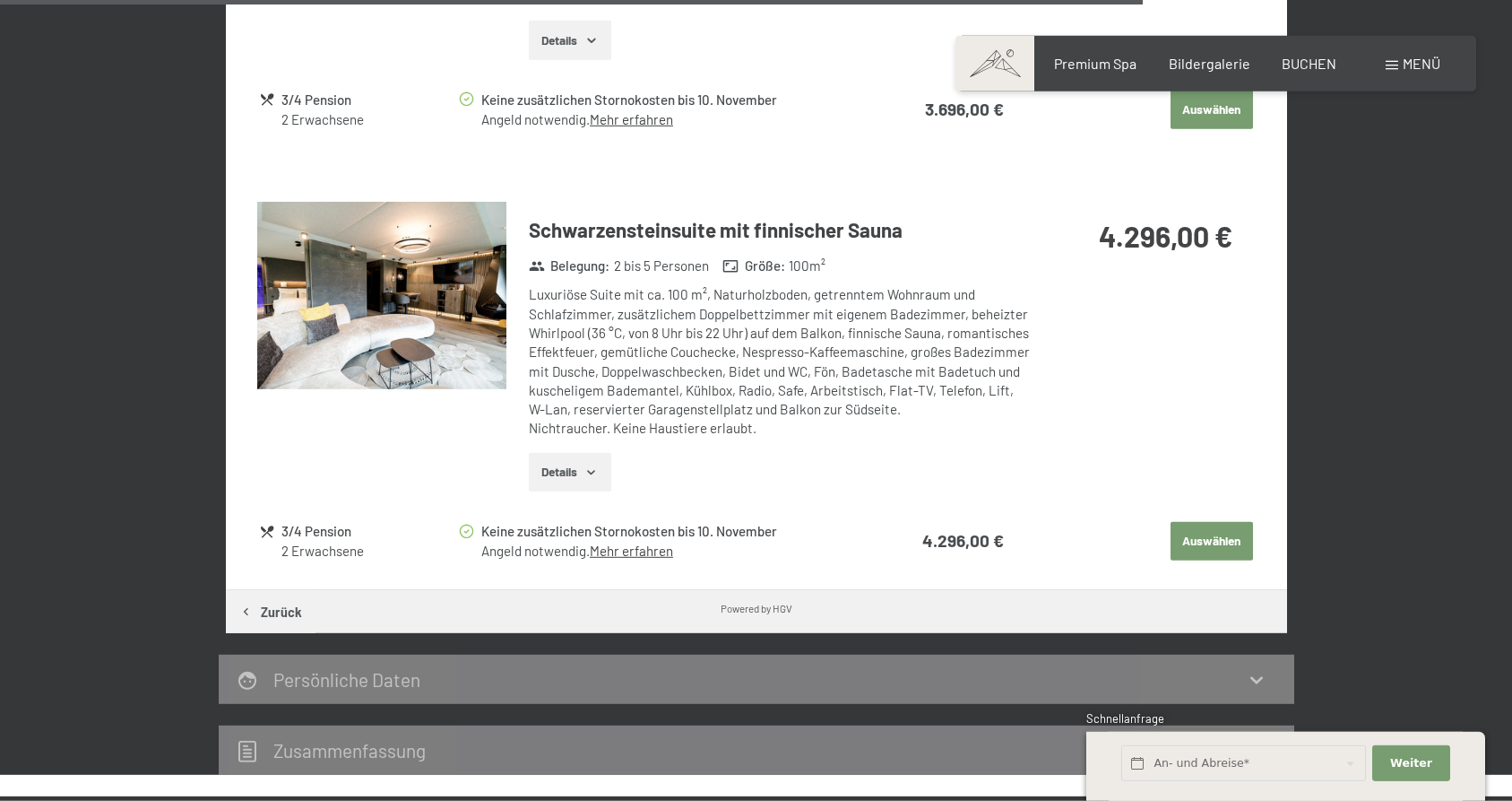
click at [336, 311] on img at bounding box center [382, 296] width 249 height 187
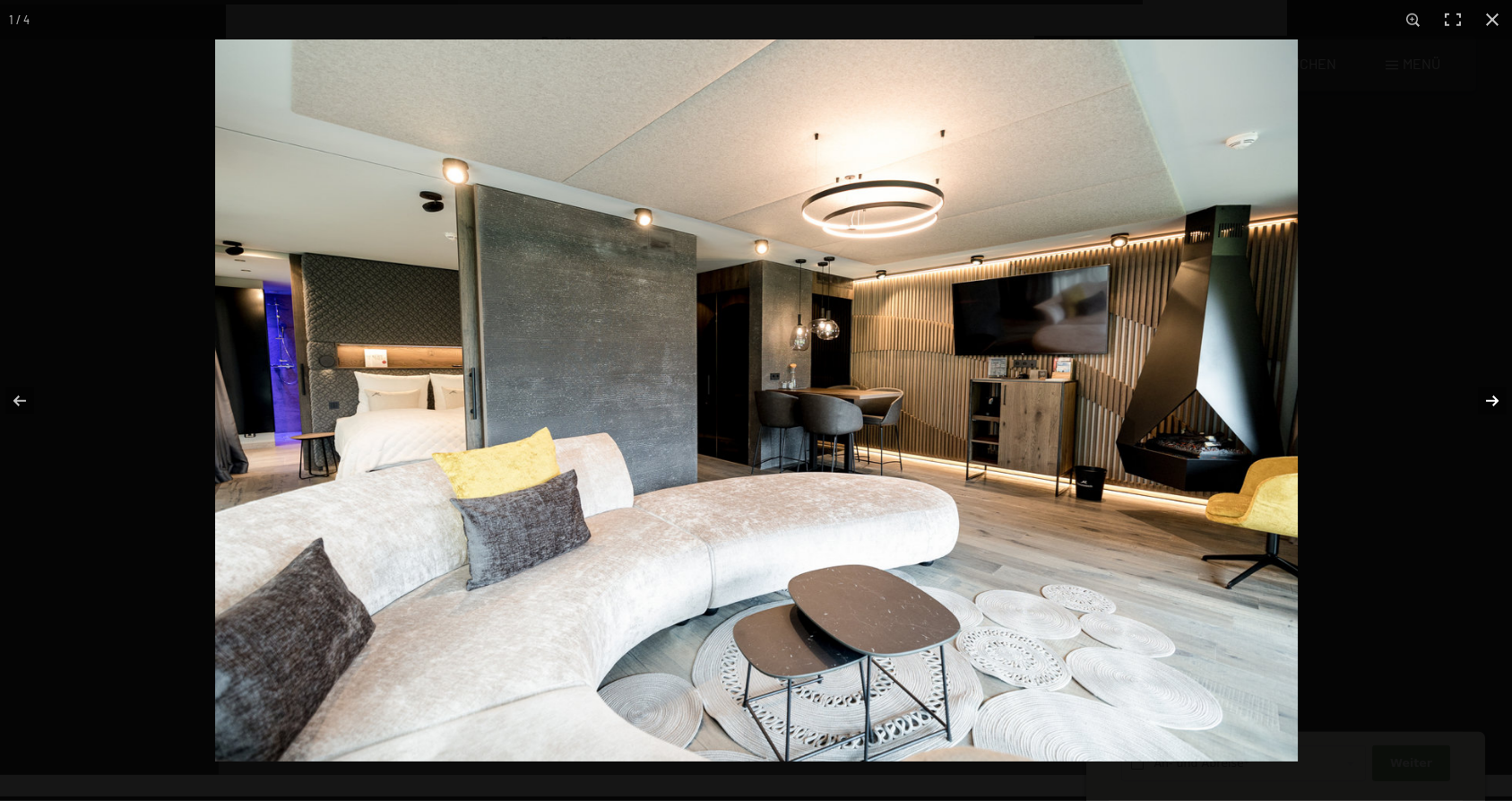
click at [1491, 401] on button "button" at bounding box center [1480, 401] width 63 height 90
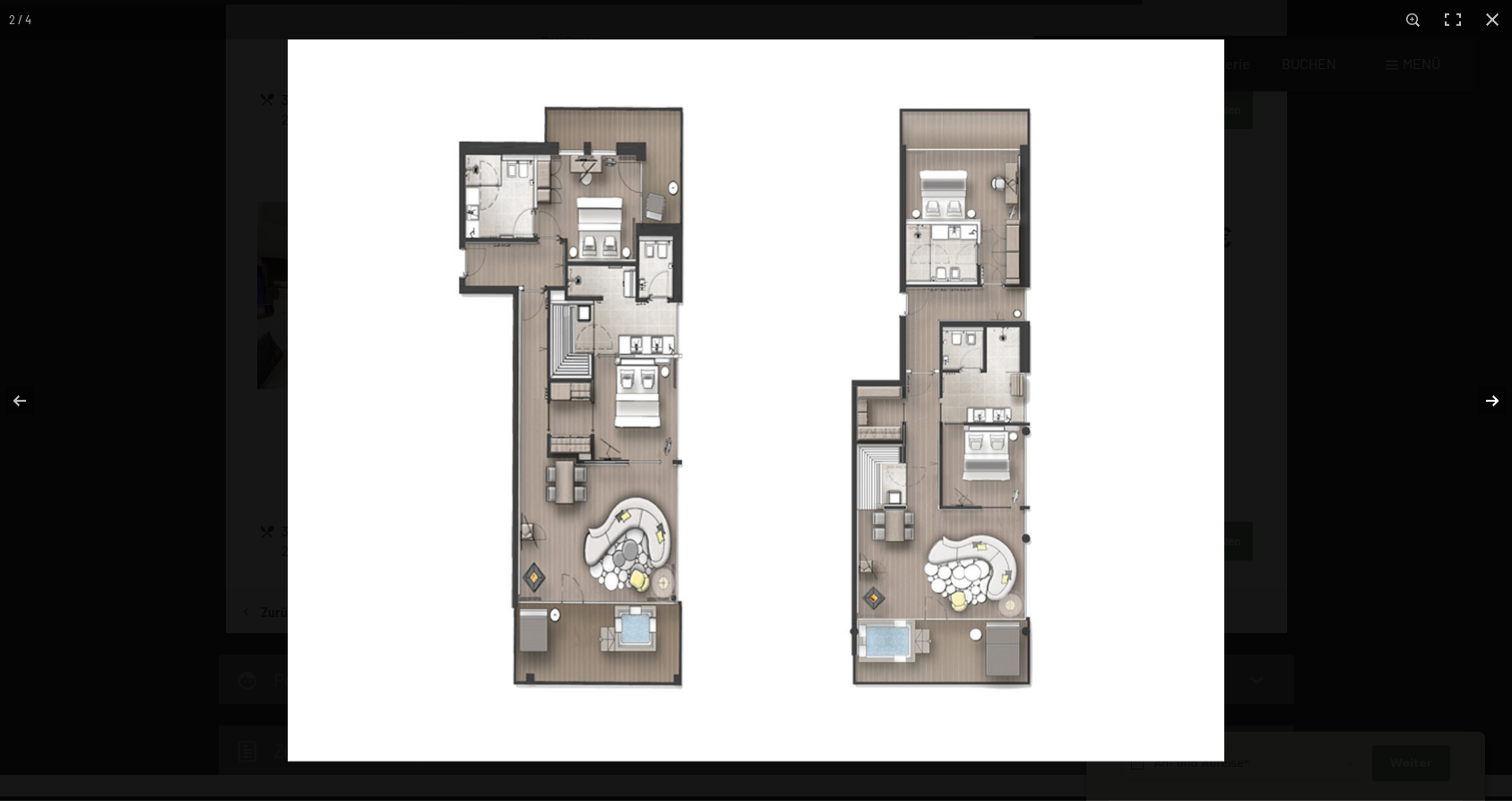
click at [1491, 401] on button "button" at bounding box center [1480, 401] width 63 height 90
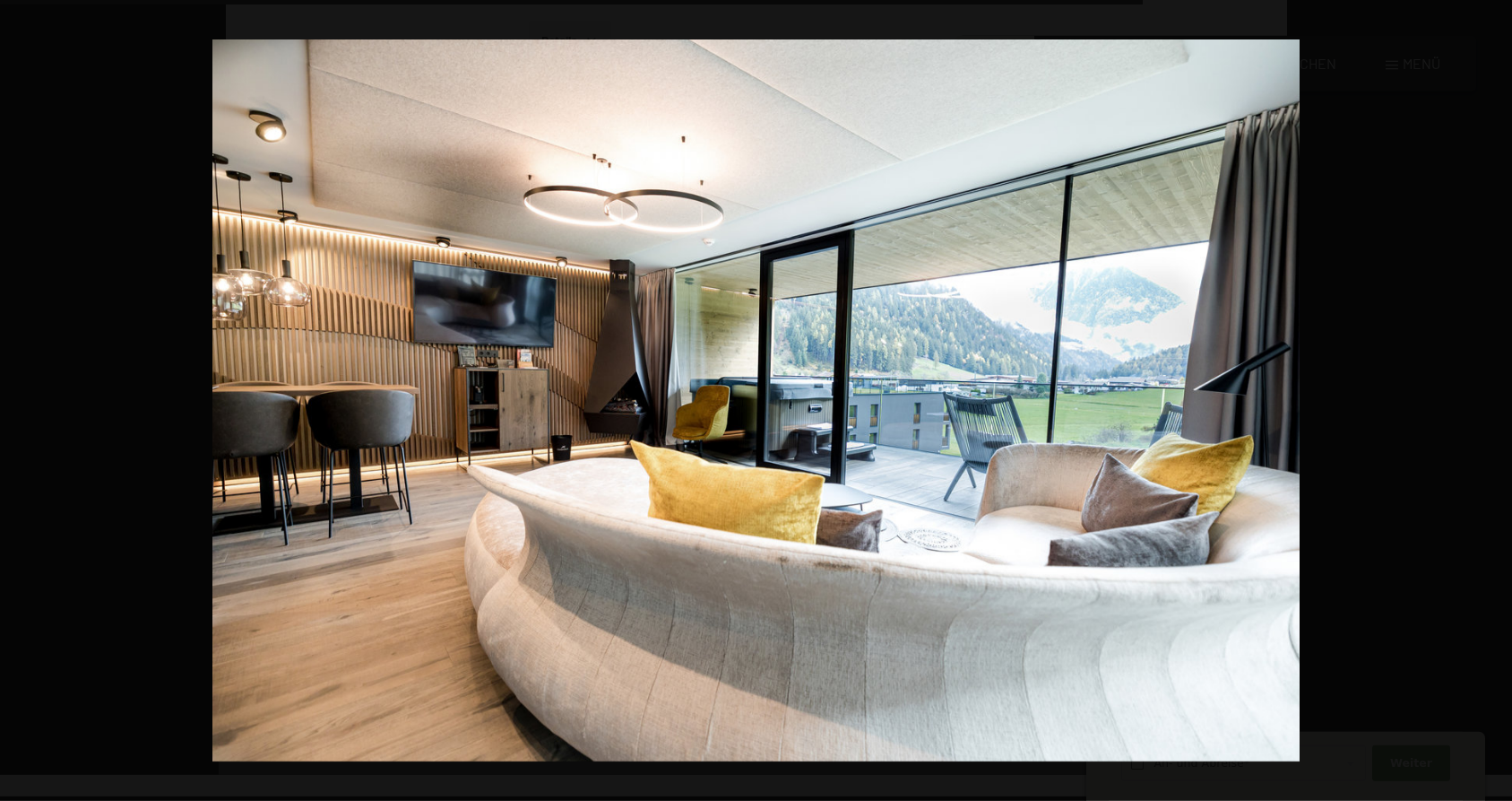
click at [1491, 401] on button "button" at bounding box center [1480, 401] width 63 height 90
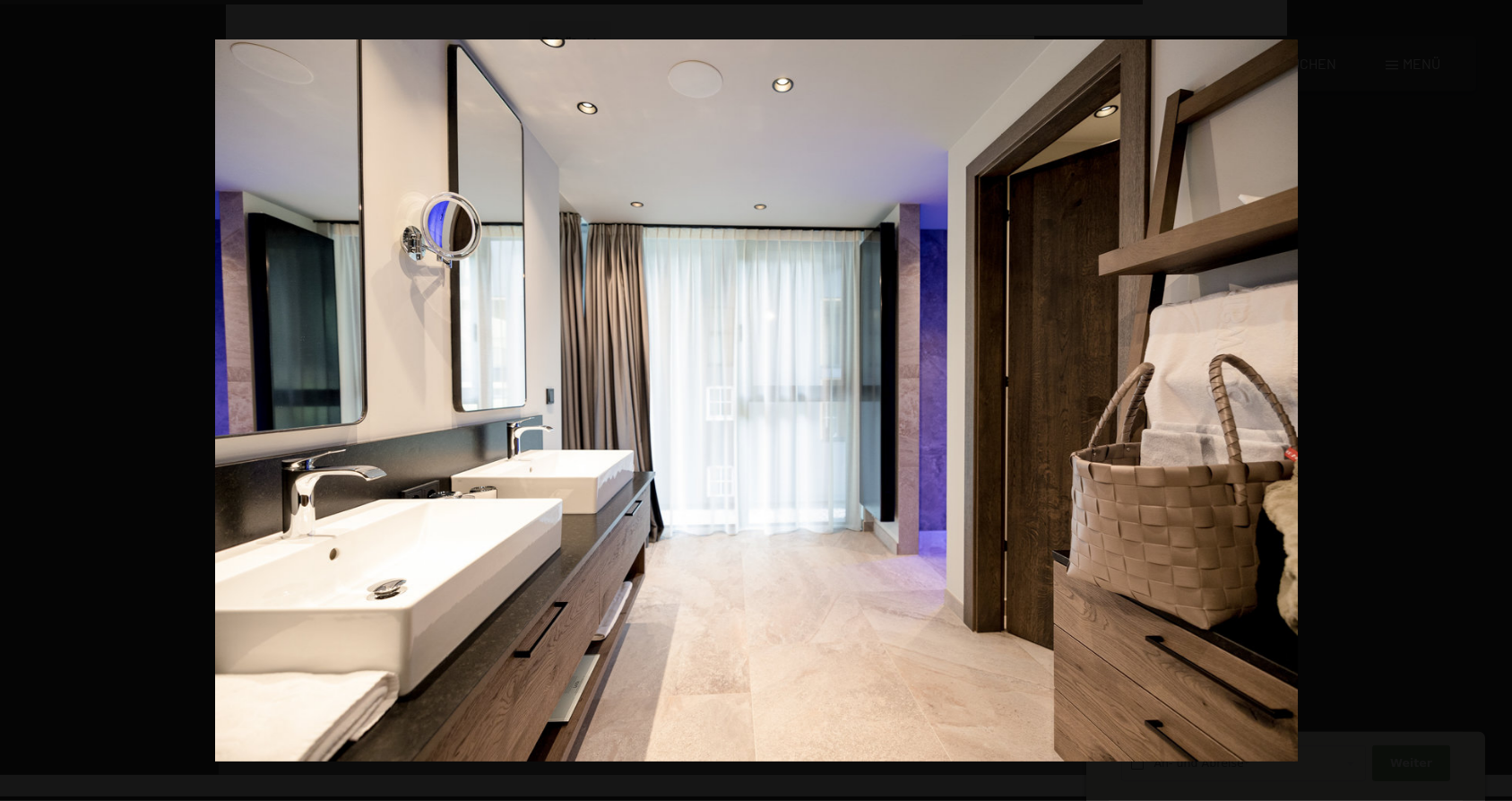
click at [1491, 401] on button "button" at bounding box center [1480, 401] width 63 height 90
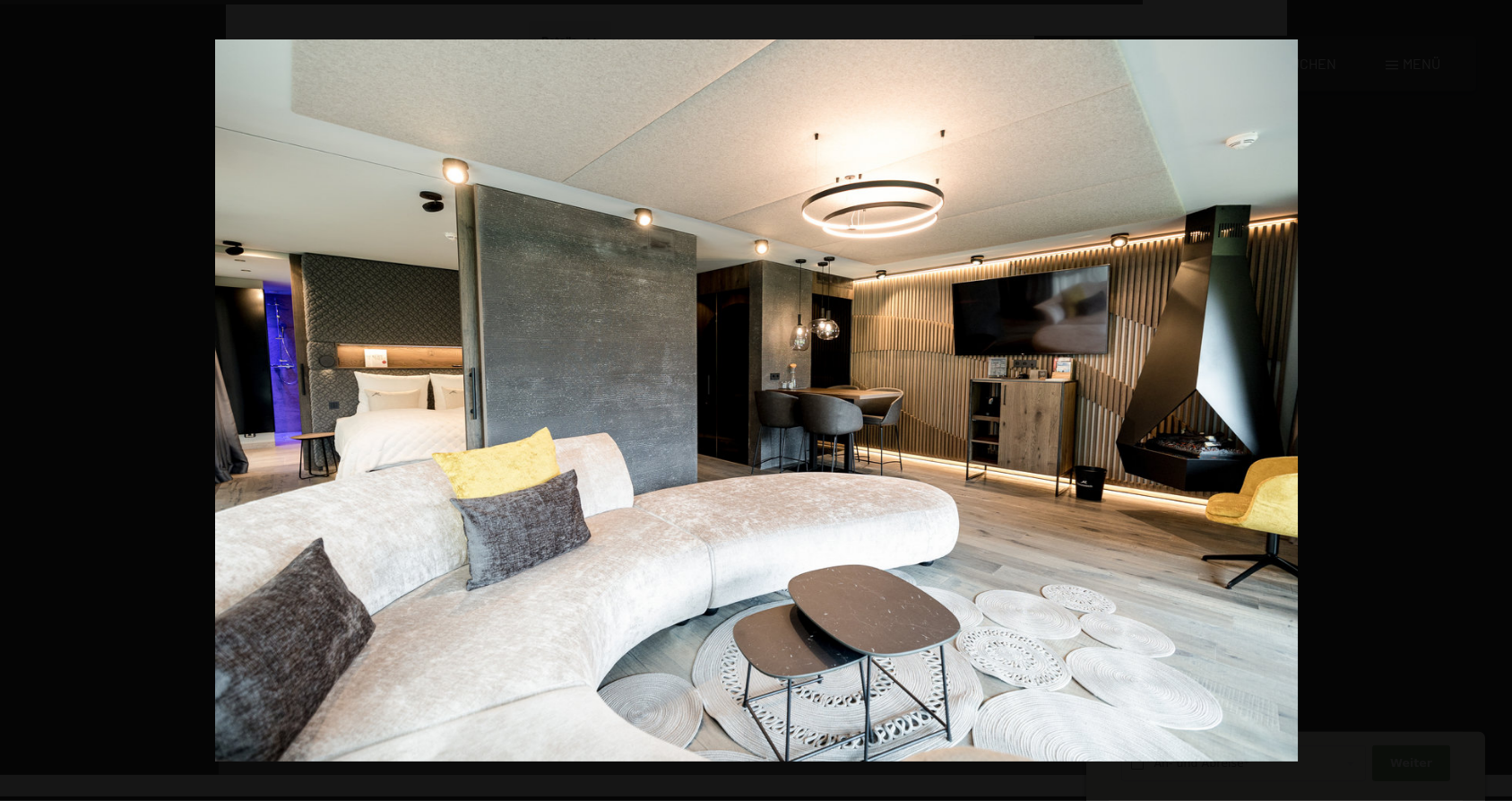
click at [1491, 401] on button "button" at bounding box center [1480, 401] width 63 height 90
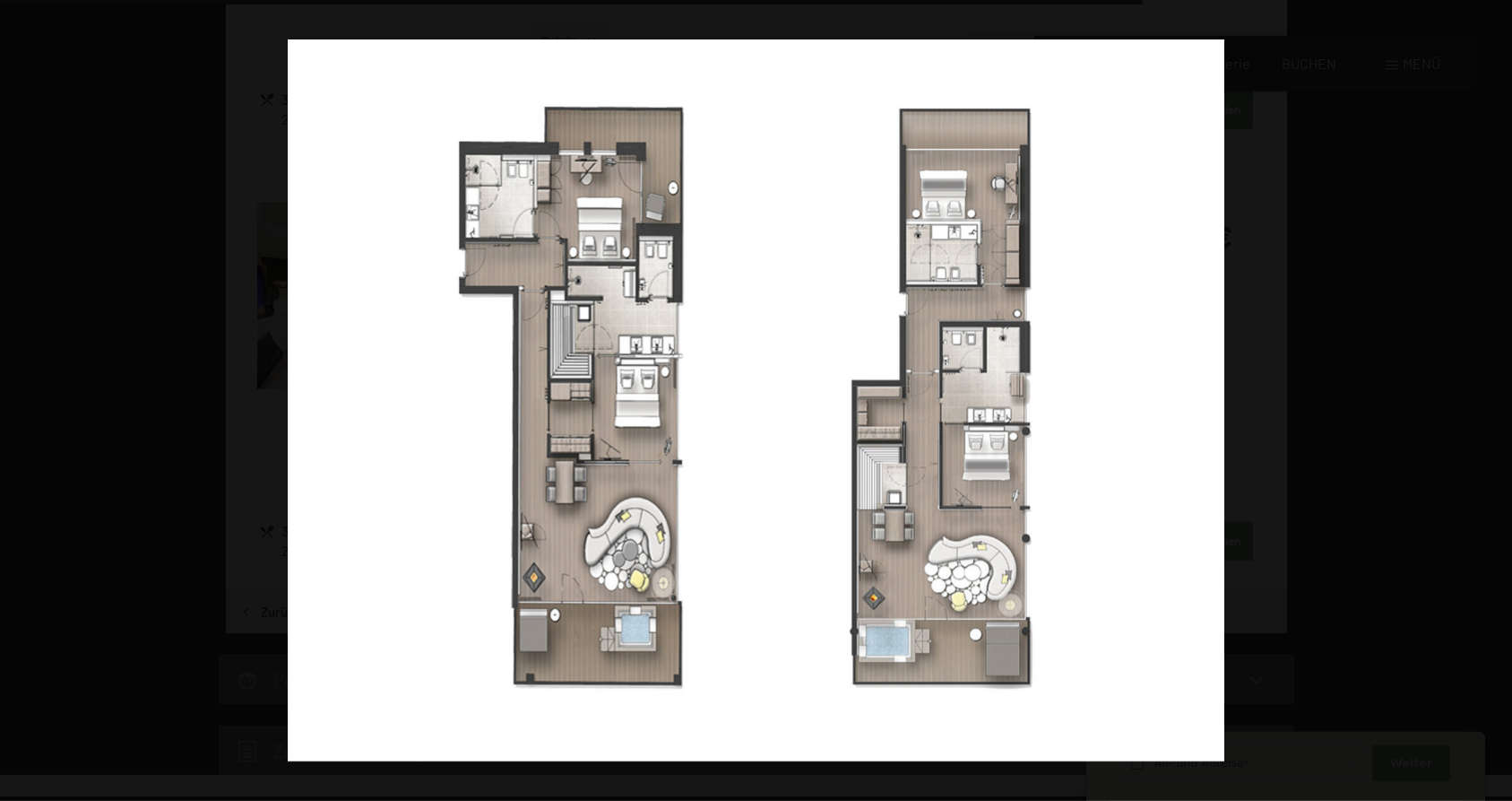
click at [1491, 401] on button "button" at bounding box center [1480, 401] width 63 height 90
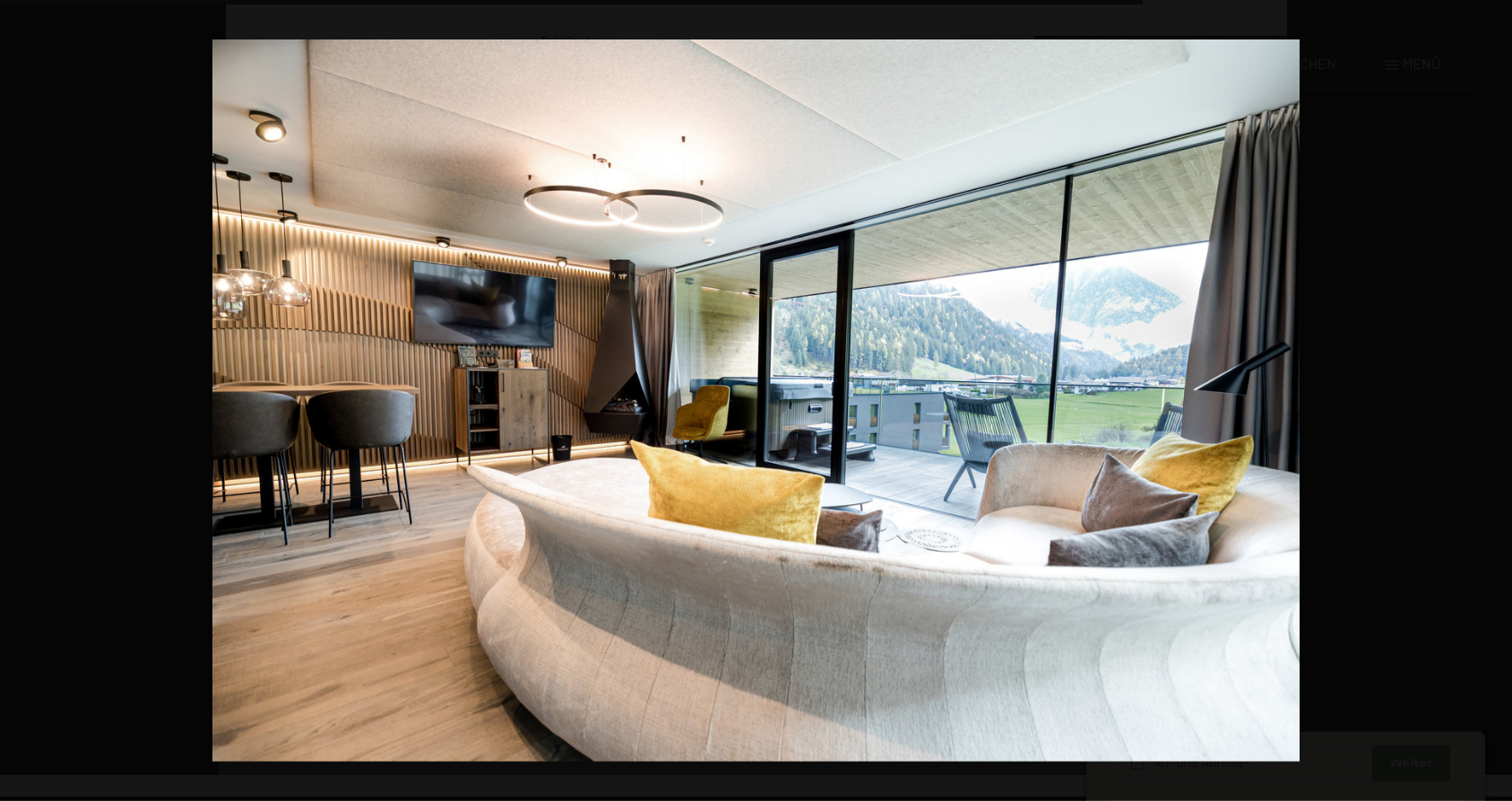
click at [1491, 401] on button "button" at bounding box center [1480, 401] width 63 height 90
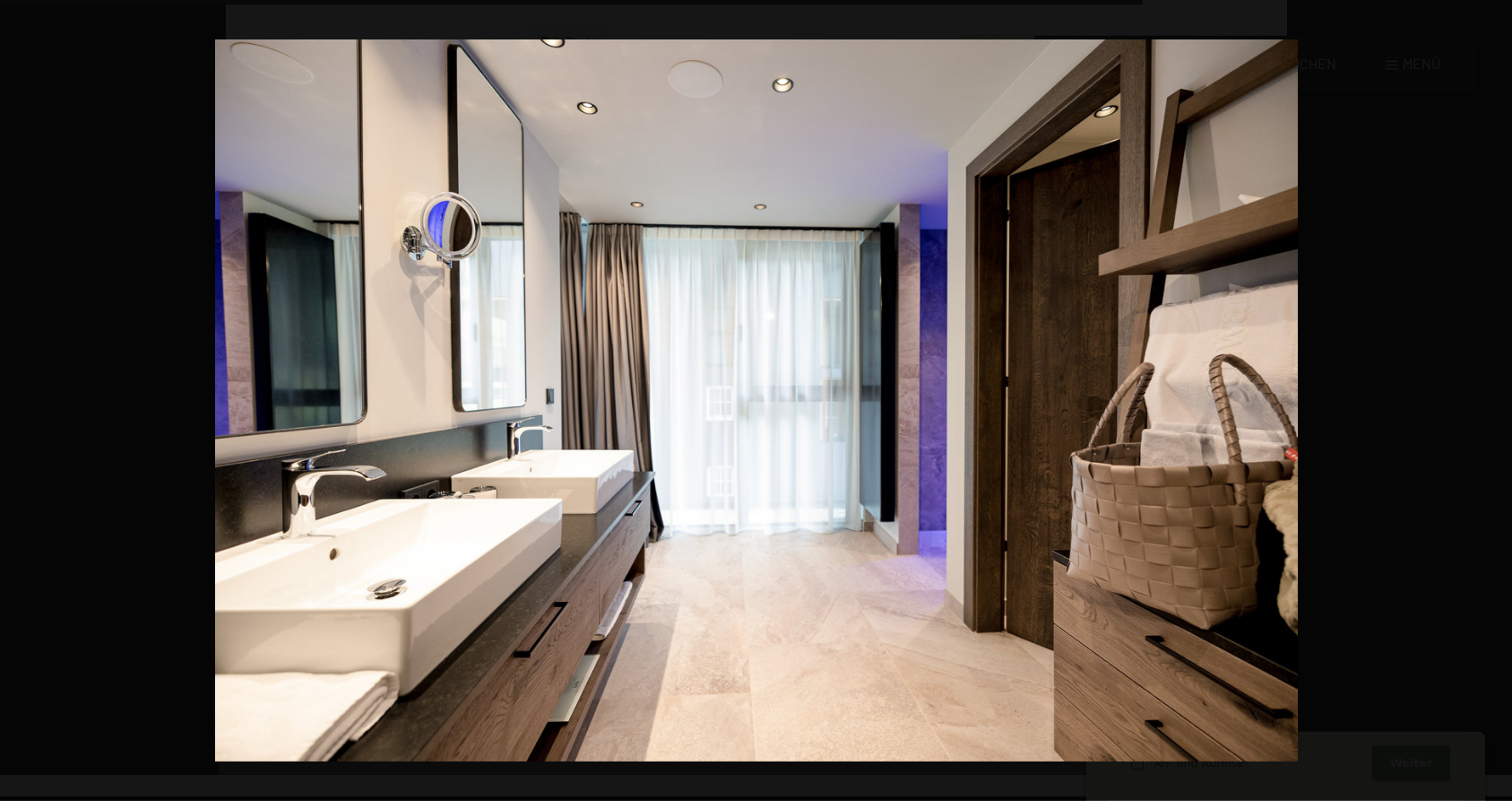
click at [1491, 401] on button "button" at bounding box center [1480, 401] width 63 height 90
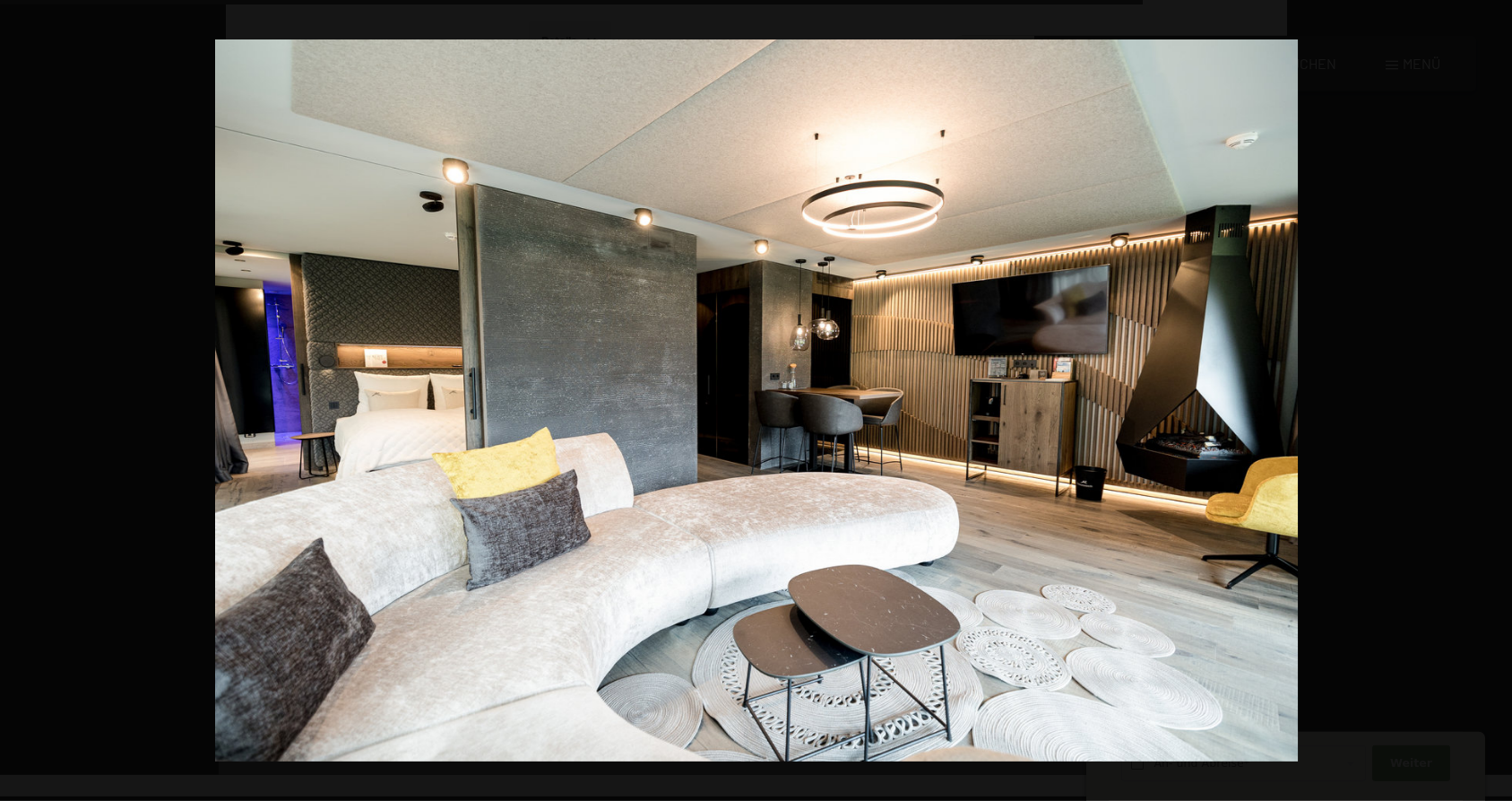
click at [1491, 401] on button "button" at bounding box center [1480, 401] width 63 height 90
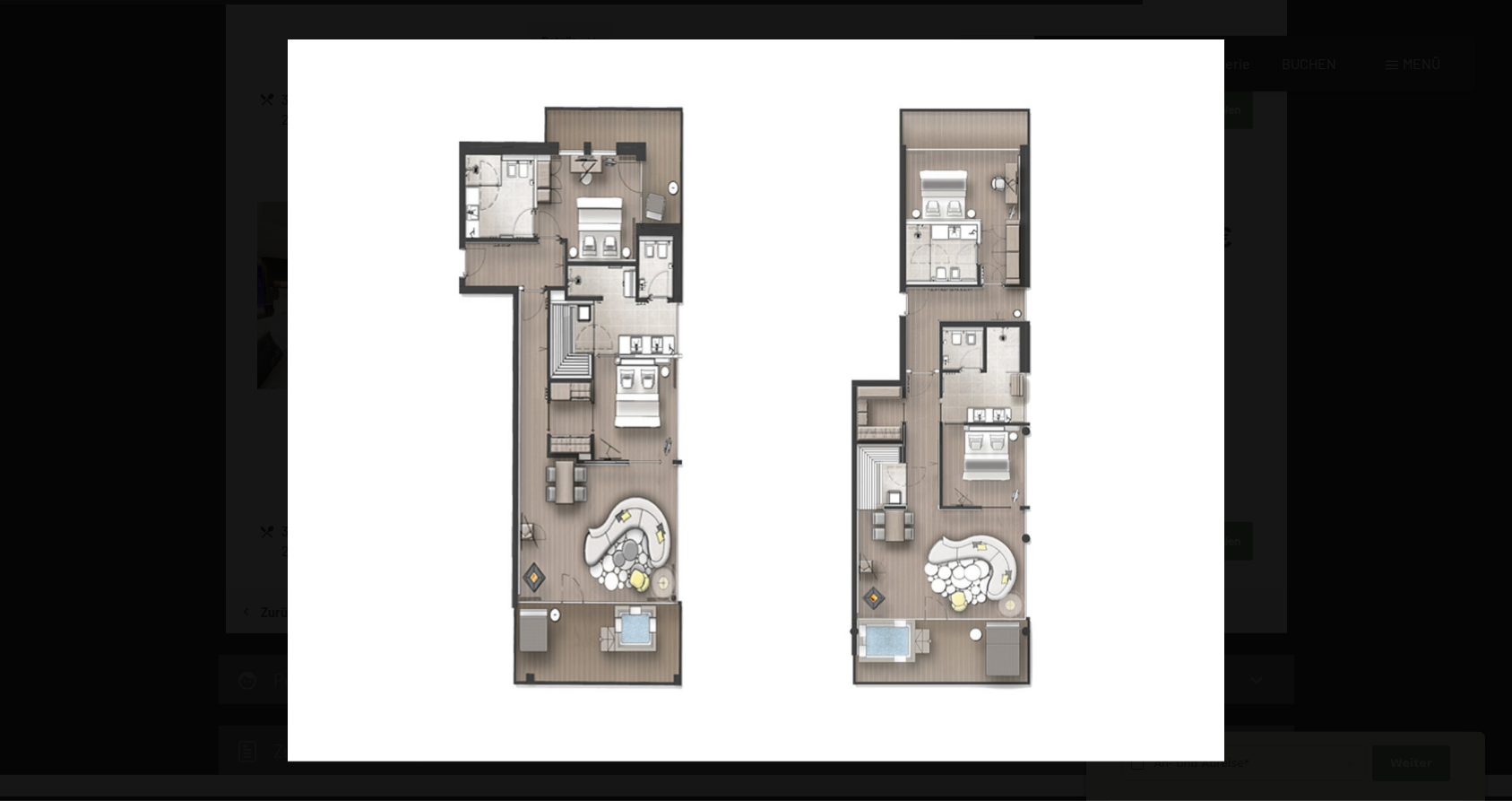
click at [1489, 402] on button "button" at bounding box center [1480, 401] width 63 height 90
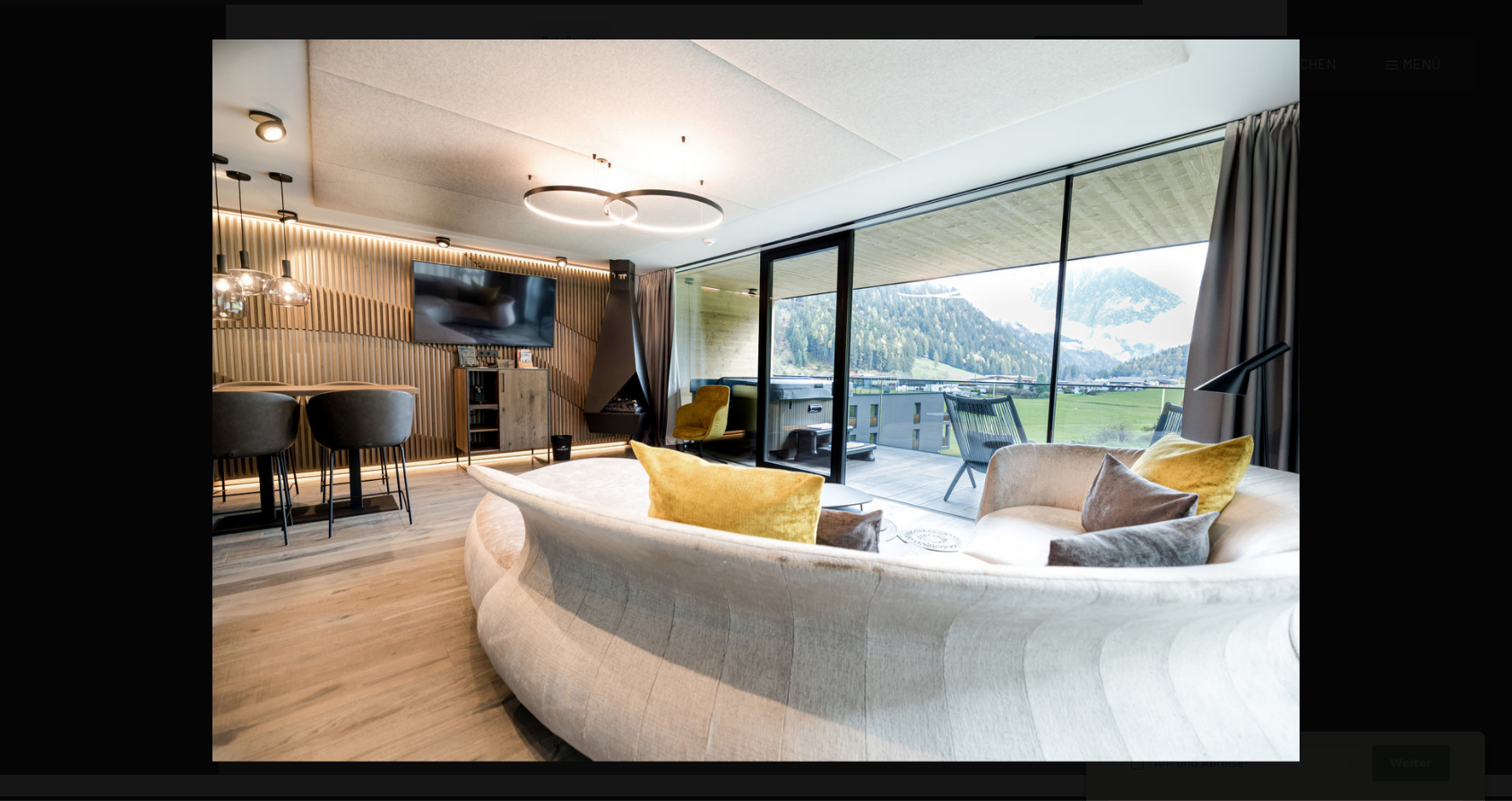
click at [1489, 402] on button "button" at bounding box center [1480, 401] width 63 height 90
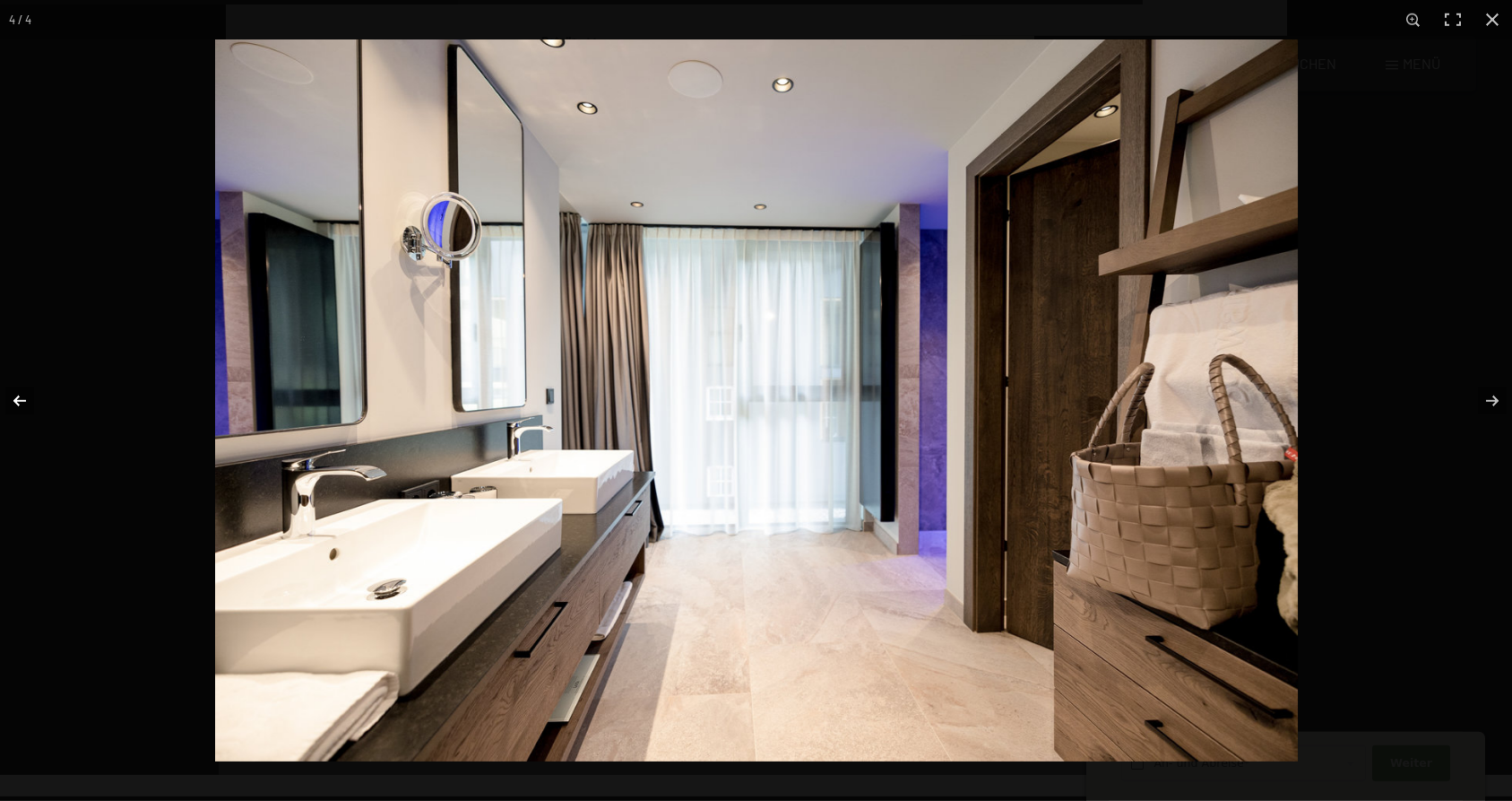
click at [18, 401] on button "button" at bounding box center [32, 401] width 63 height 90
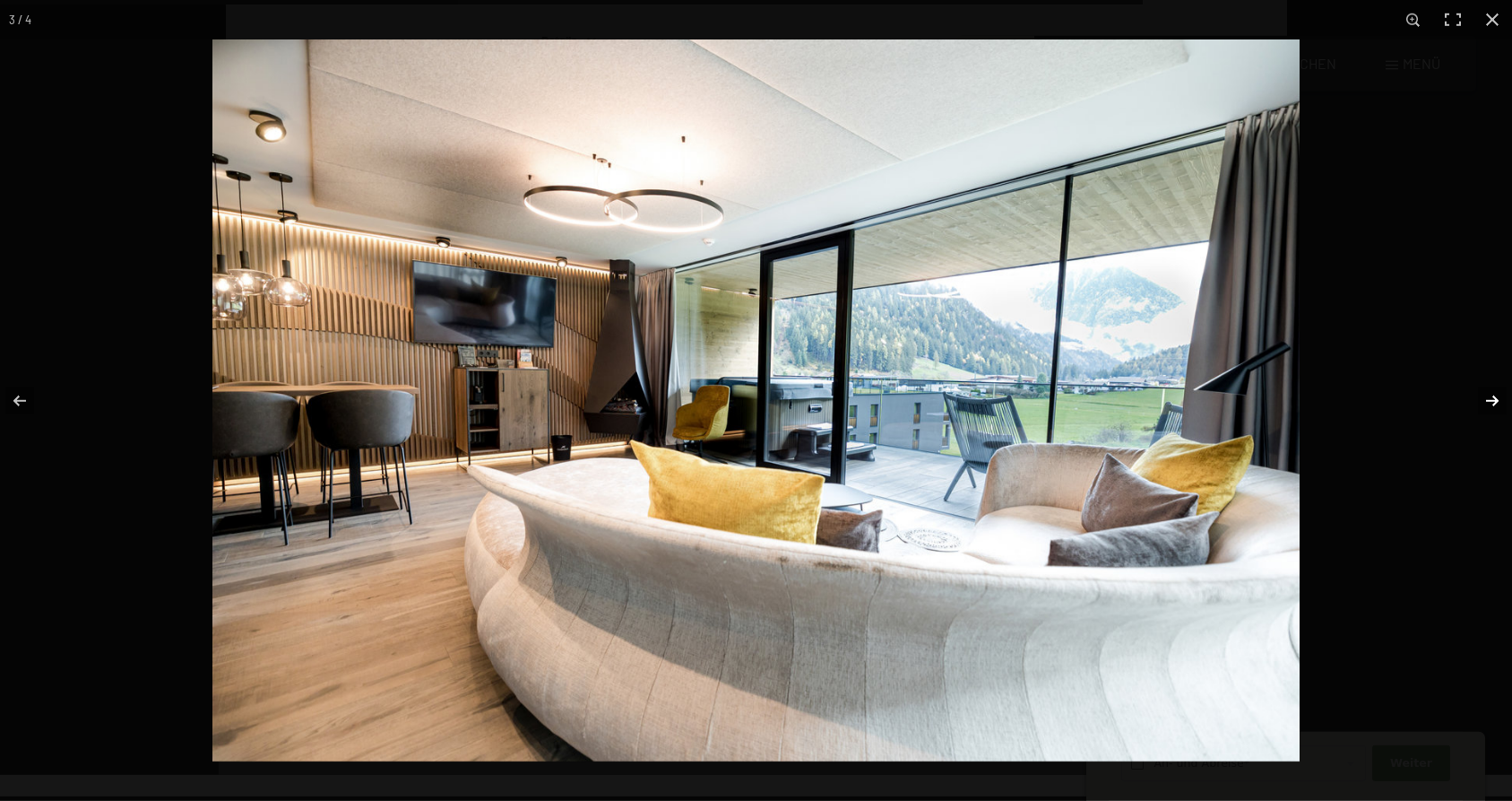
click at [1489, 399] on button "button" at bounding box center [1480, 401] width 63 height 90
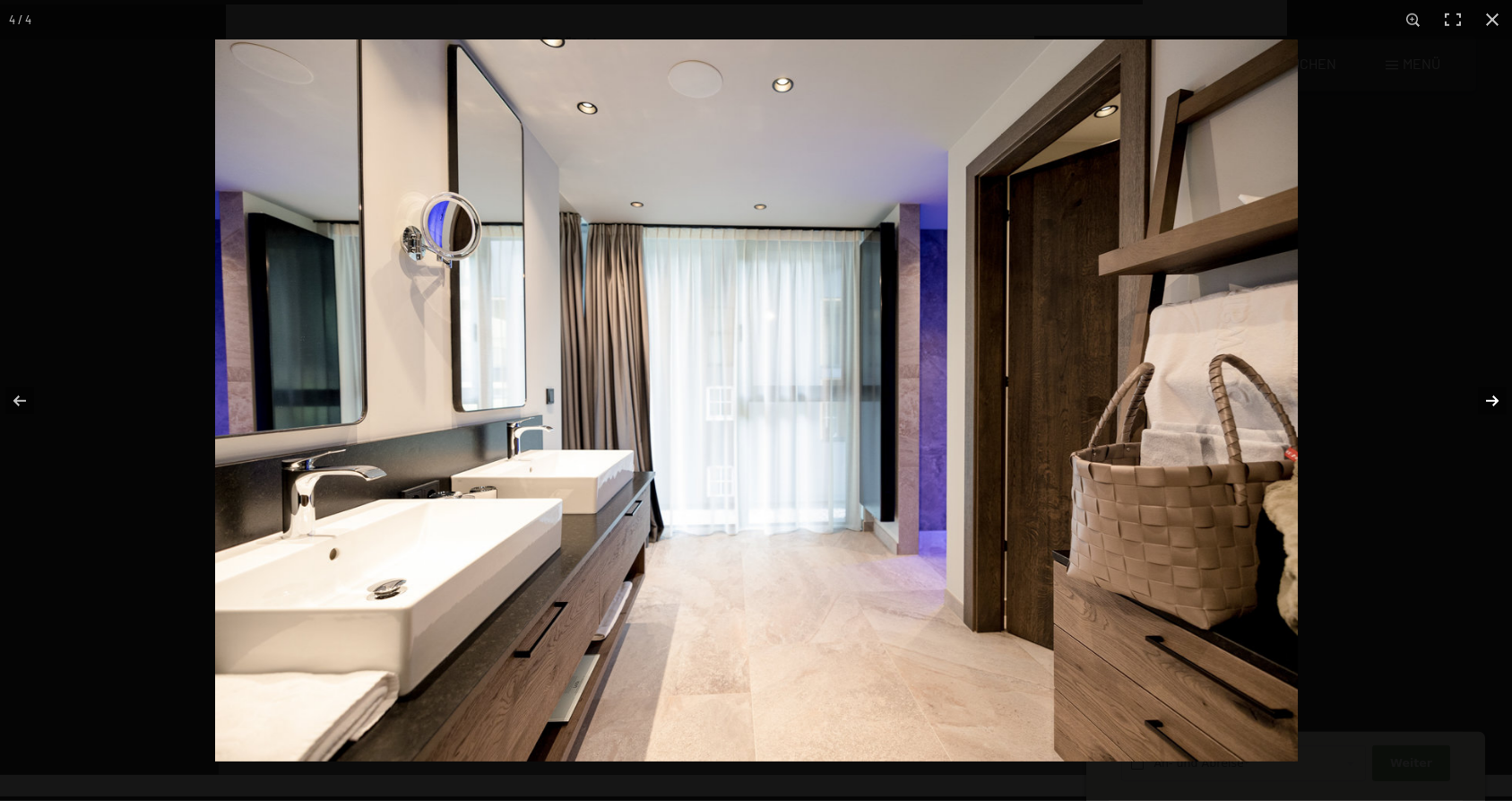
click at [1489, 399] on button "button" at bounding box center [1480, 401] width 63 height 90
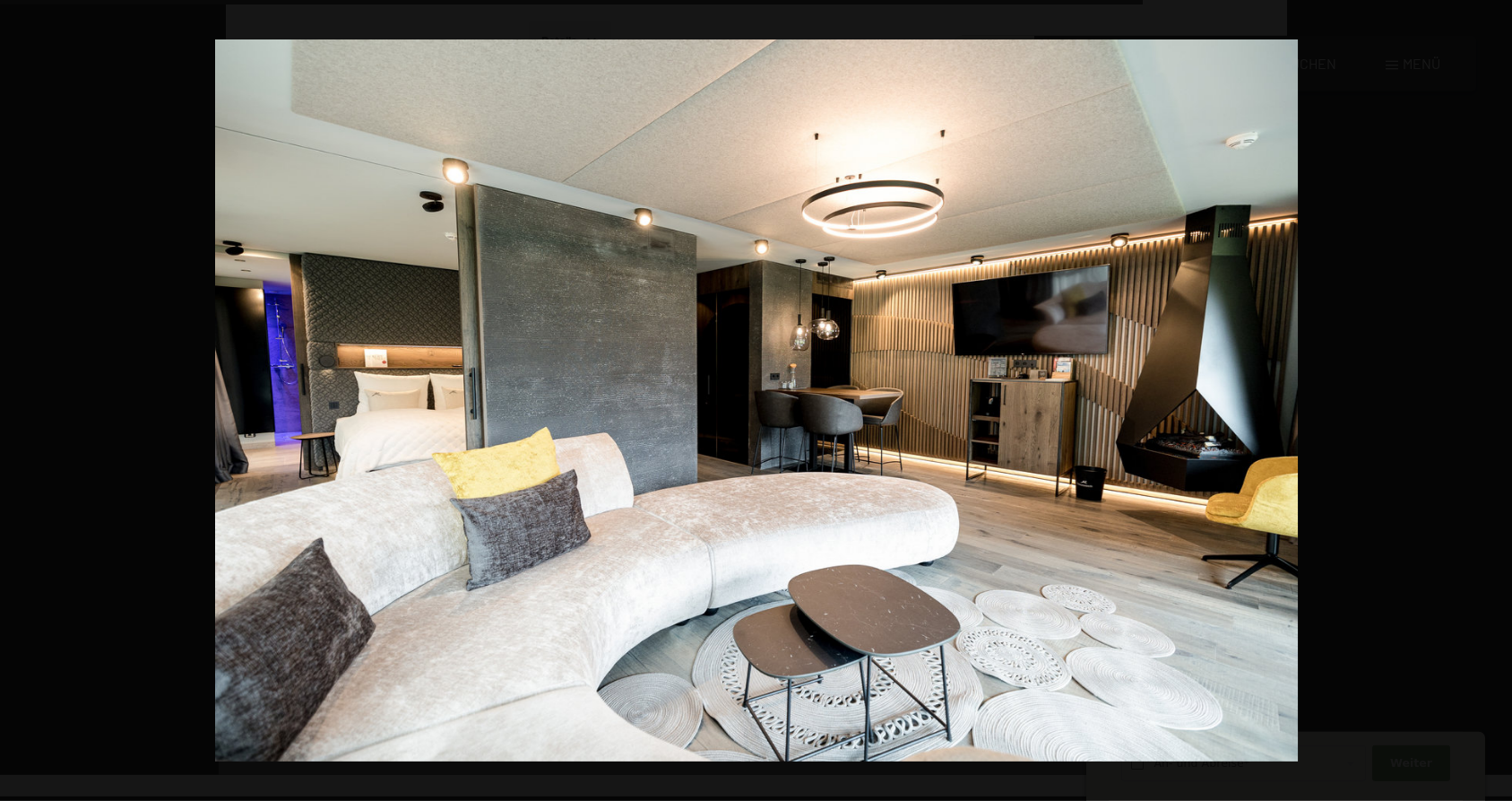
click at [1489, 399] on button "button" at bounding box center [1480, 401] width 63 height 90
